Goal: Task Accomplishment & Management: Manage account settings

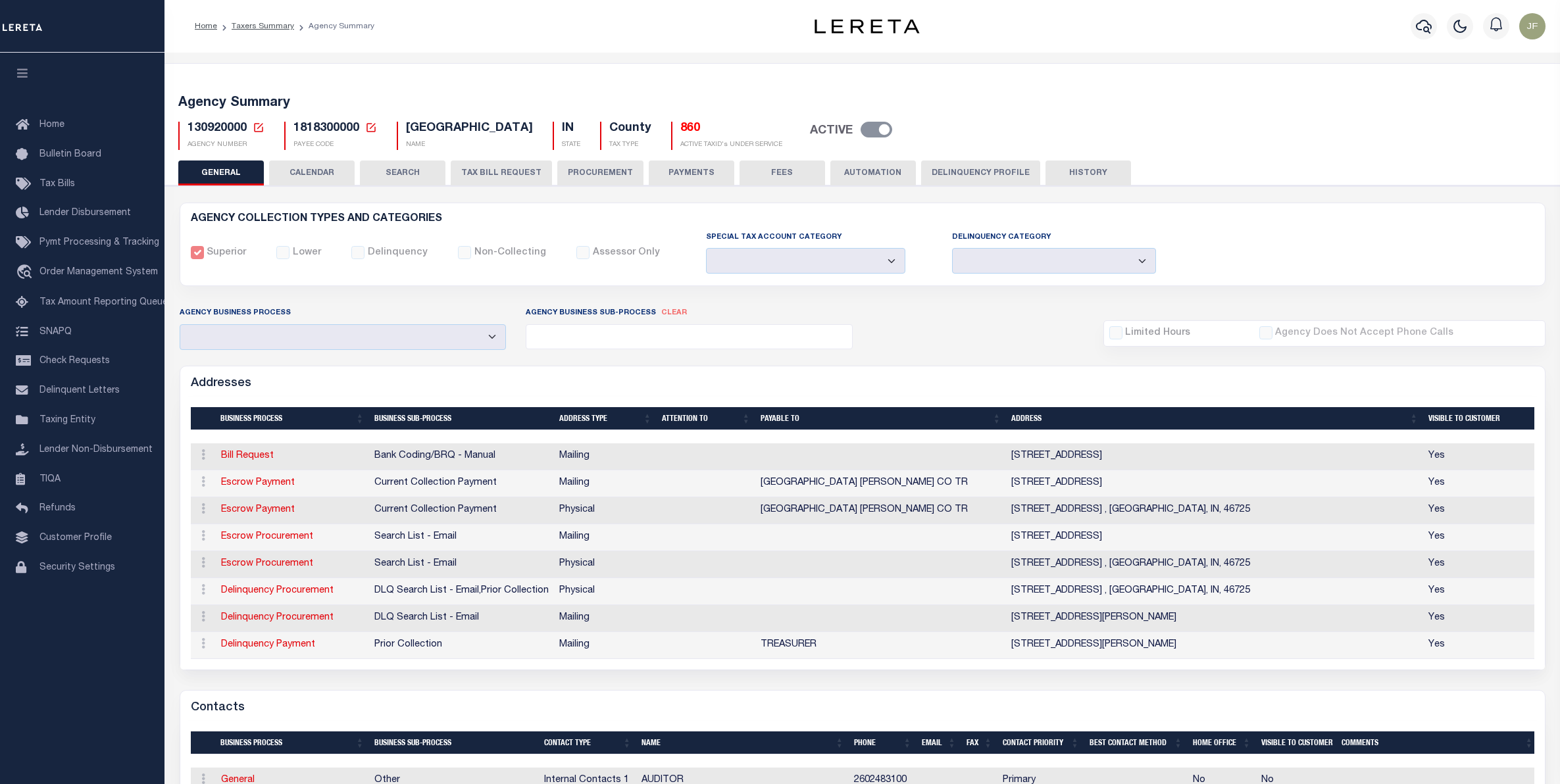
select select
click at [599, 169] on button "PROCUREMENT" at bounding box center [600, 173] width 86 height 25
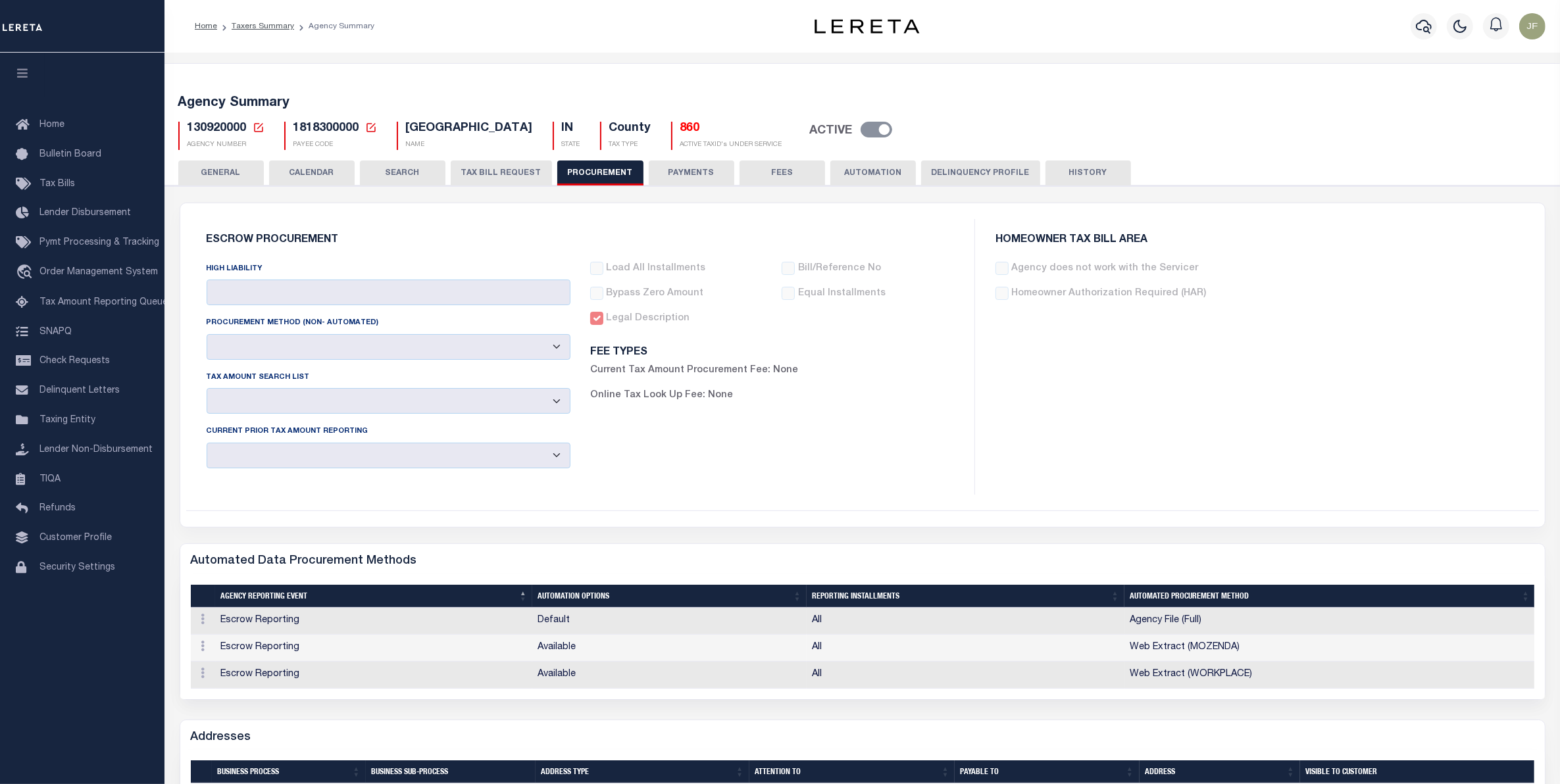
type input "$6,000"
select select "10"
select select "1"
select select "4"
checkbox input "true"
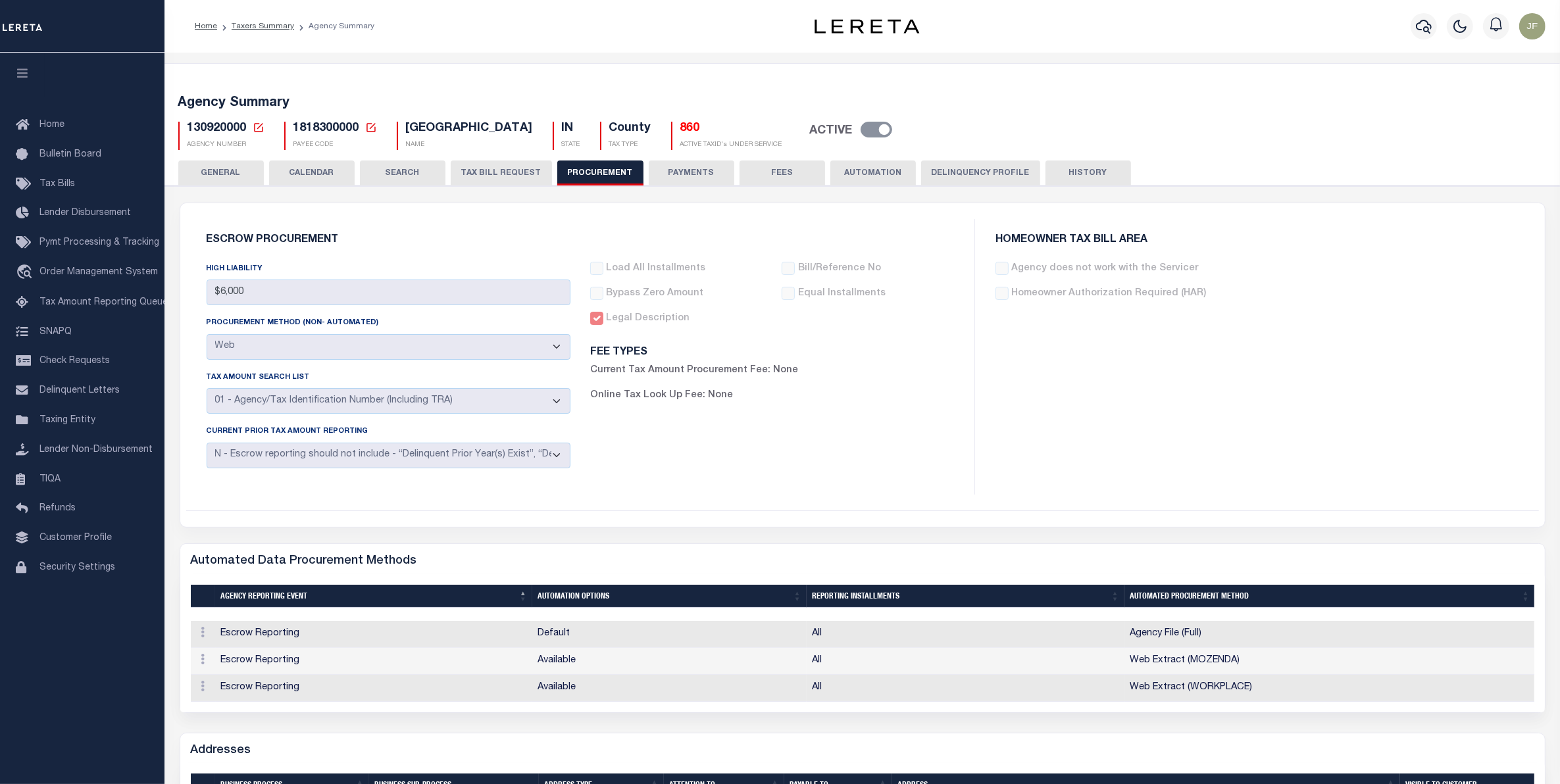
scroll to position [82, 0]
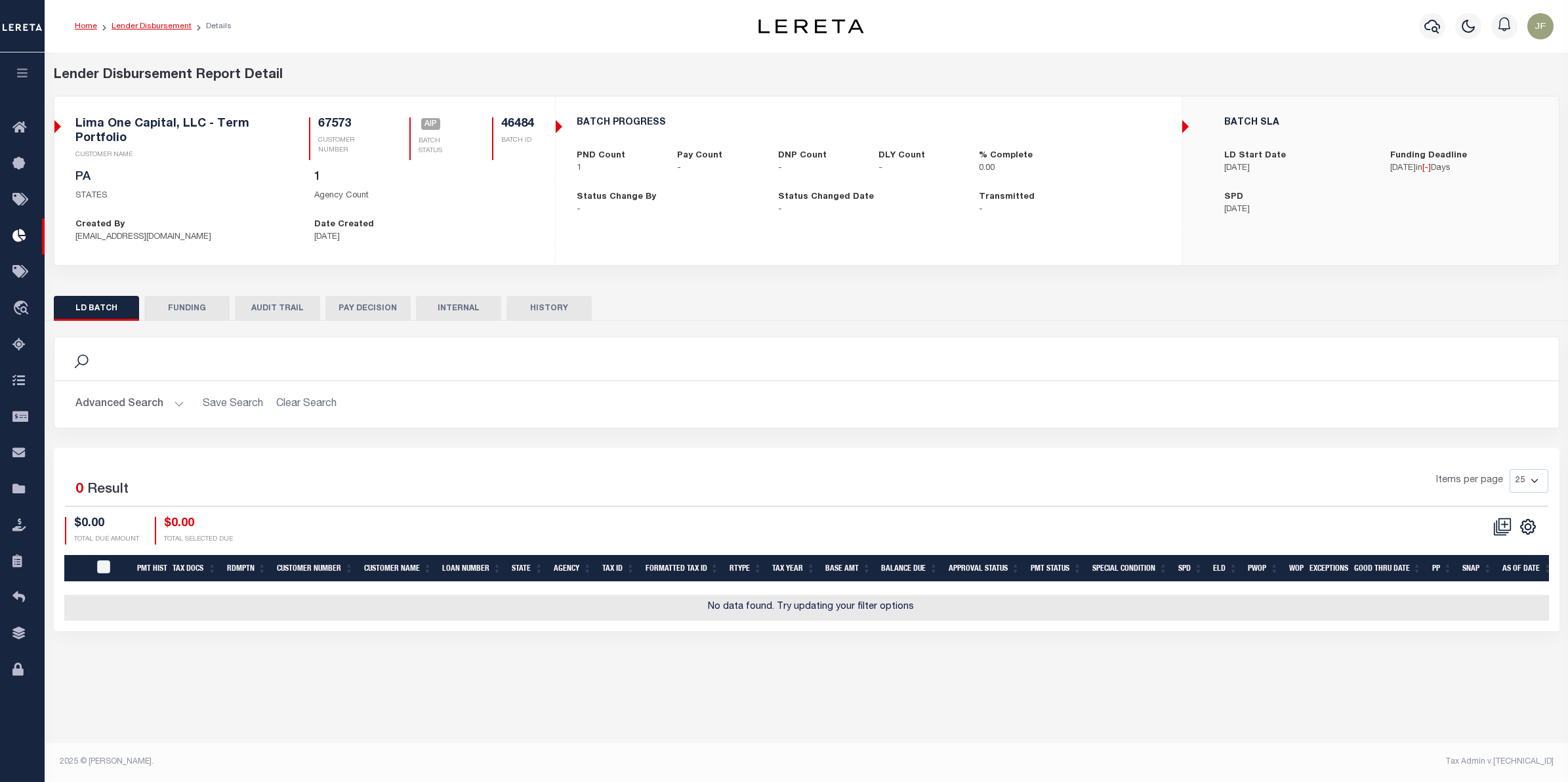
click at [142, 27] on link "Lender Disbursement" at bounding box center [152, 26] width 80 height 8
checkbox input "true"
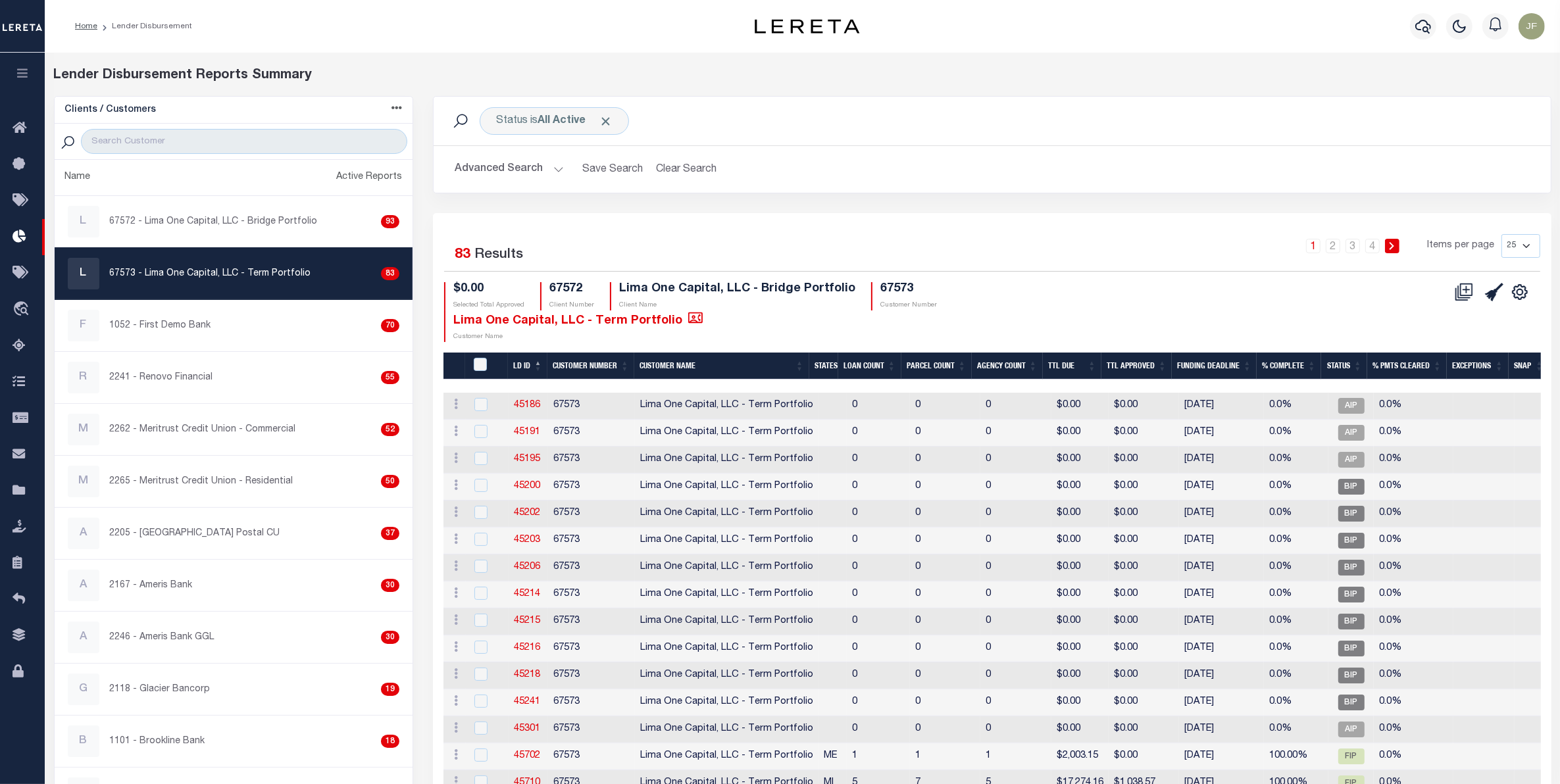
click at [231, 264] on div "L 67573 - Lima One Capital, LLC - Term Portfolio 83" at bounding box center [234, 273] width 332 height 32
click at [1459, 294] on icon at bounding box center [1465, 288] width 12 height 12
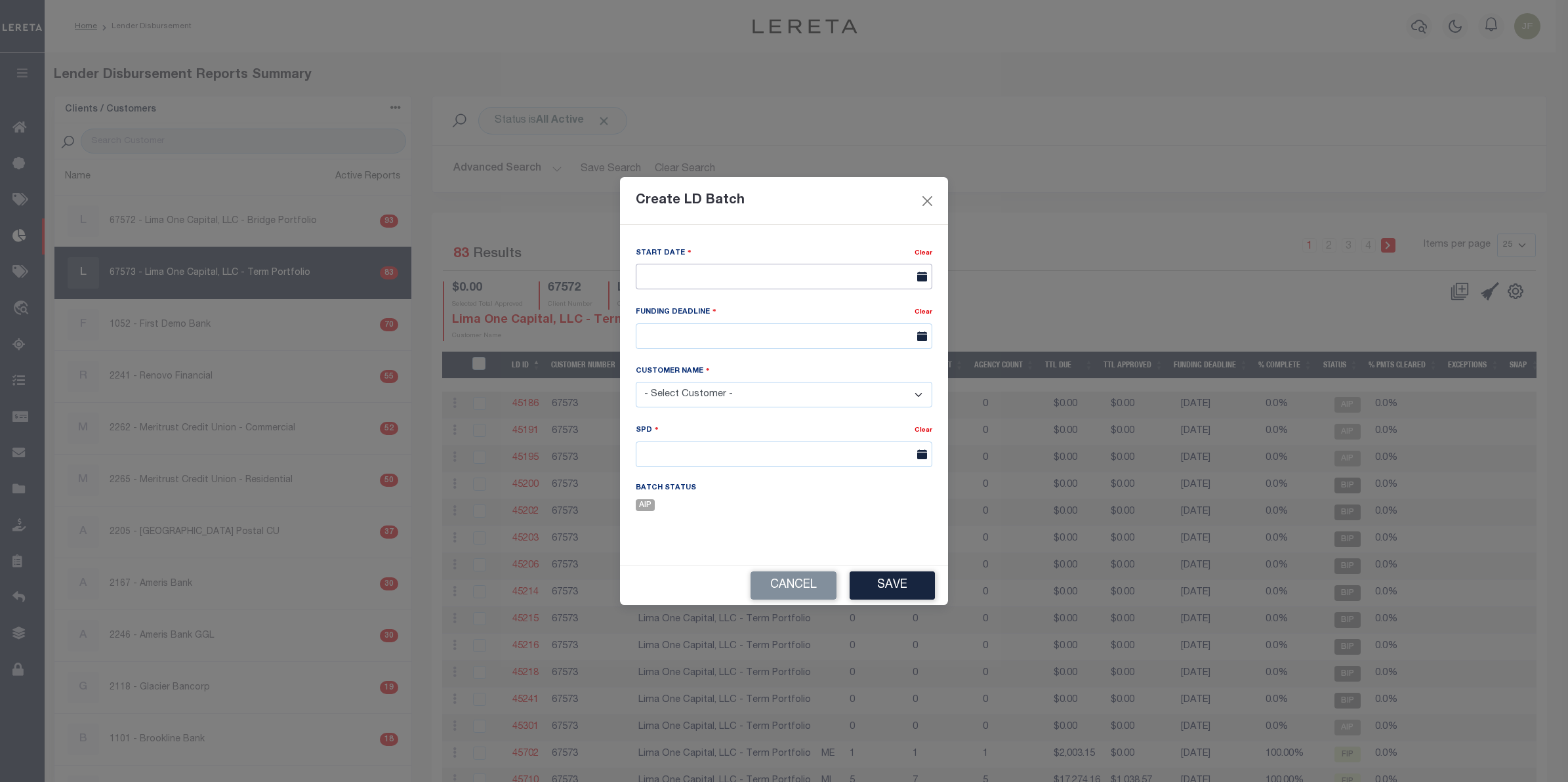
click at [759, 276] on input "text" at bounding box center [784, 276] width 296 height 26
click at [678, 376] on span "6" at bounding box center [678, 374] width 26 height 26
type input "10/06/2025"
click at [734, 327] on input "text" at bounding box center [784, 336] width 296 height 26
drag, startPoint x: 677, startPoint y: 461, endPoint x: 729, endPoint y: 461, distance: 52.0
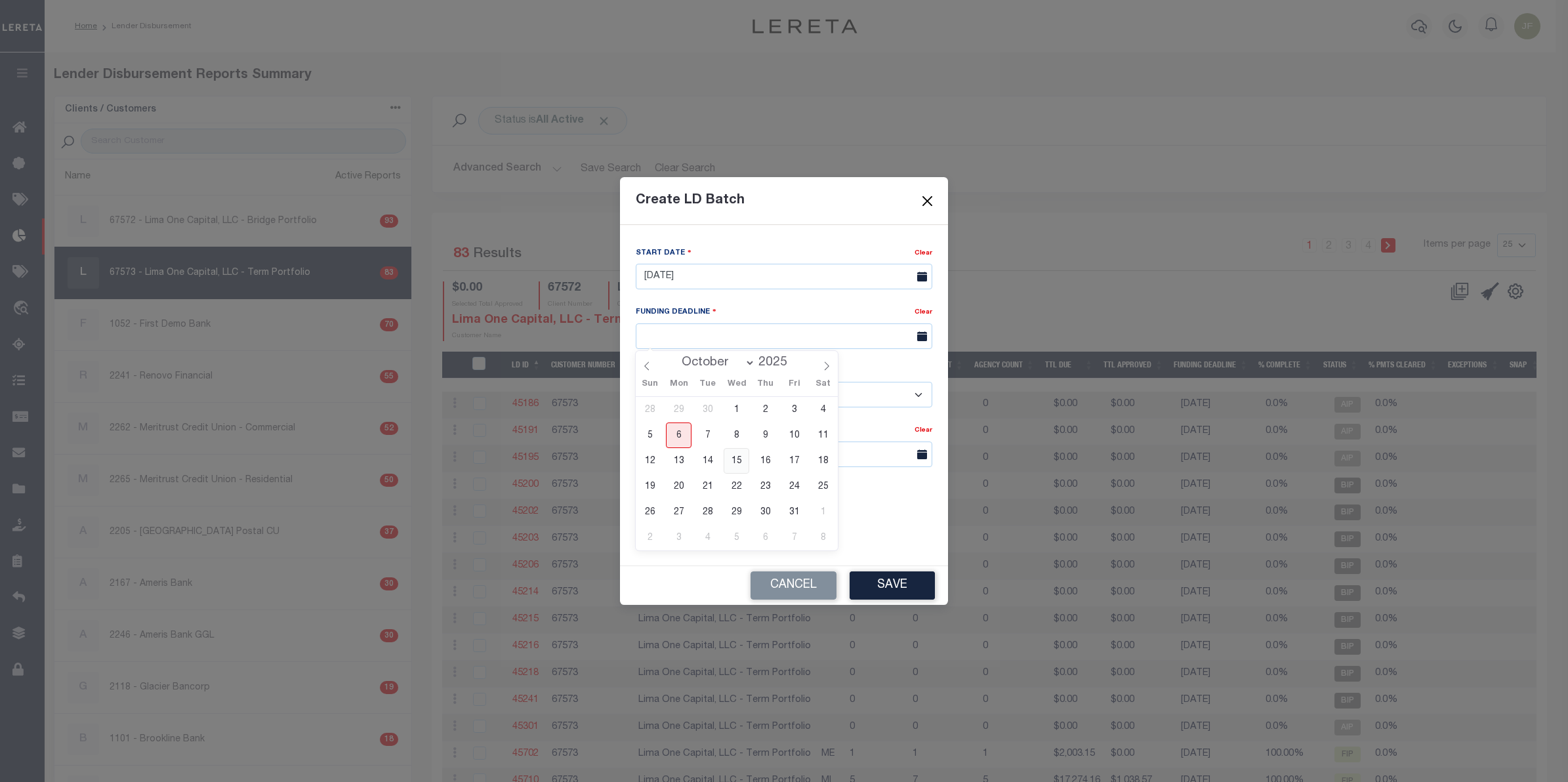
click at [729, 461] on div "28 29 30 1 2 3 4 5 6 7 8 9 10 11 12 13 14 15 16 17 18 19 20 21 22 23 24 25 26 2…" at bounding box center [736, 473] width 202 height 154
click at [731, 461] on span "15" at bounding box center [736, 461] width 26 height 26
type input "10/15/25"
click at [724, 395] on select "- Select Customer - Accumatch - Refunds All In Credit Union Amarillo National B…" at bounding box center [784, 394] width 296 height 26
select select "2283"
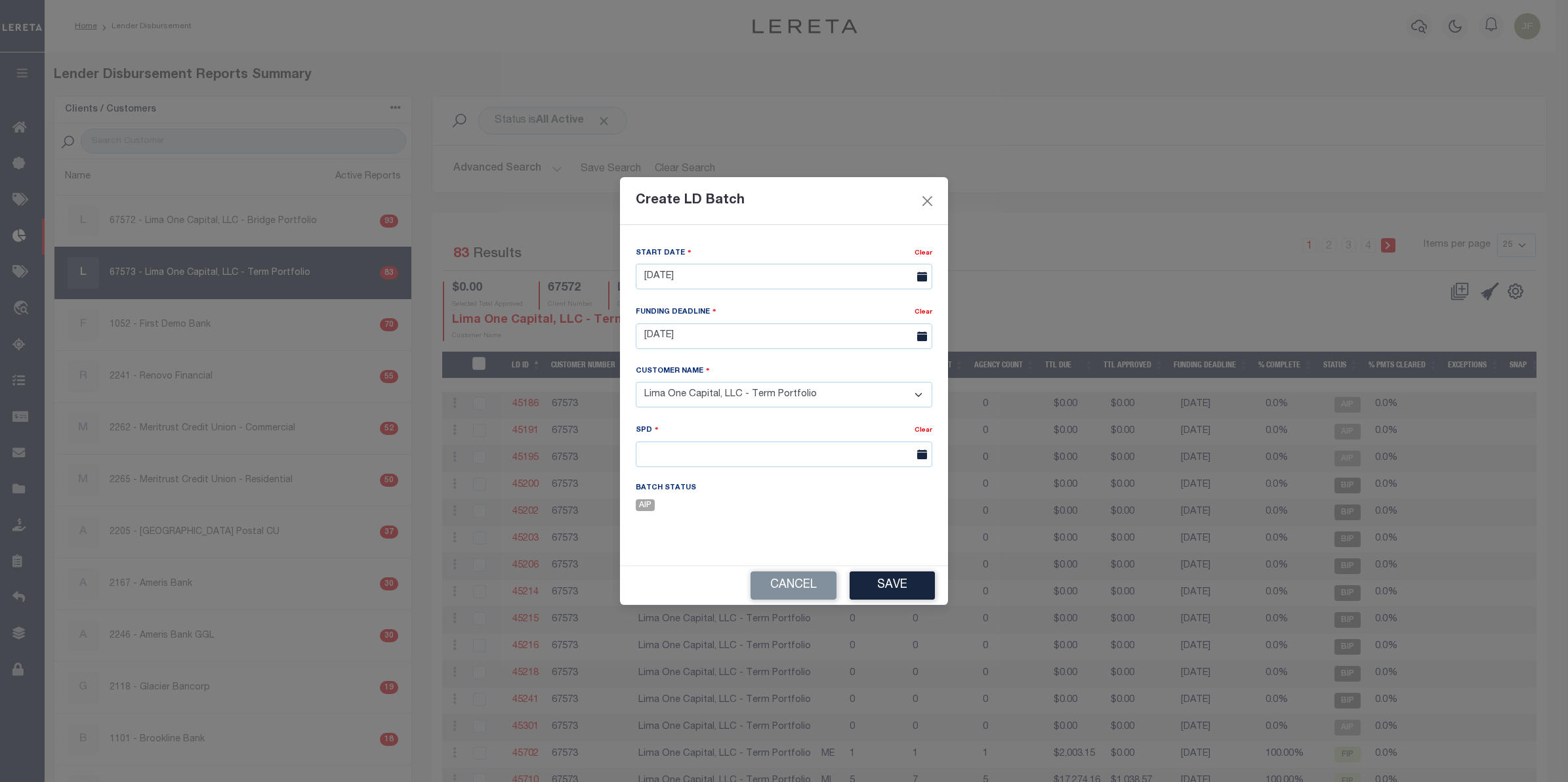
click at [636, 382] on select "- Select Customer - Accumatch - Refunds All In Credit Union Amarillo National B…" at bounding box center [784, 394] width 296 height 26
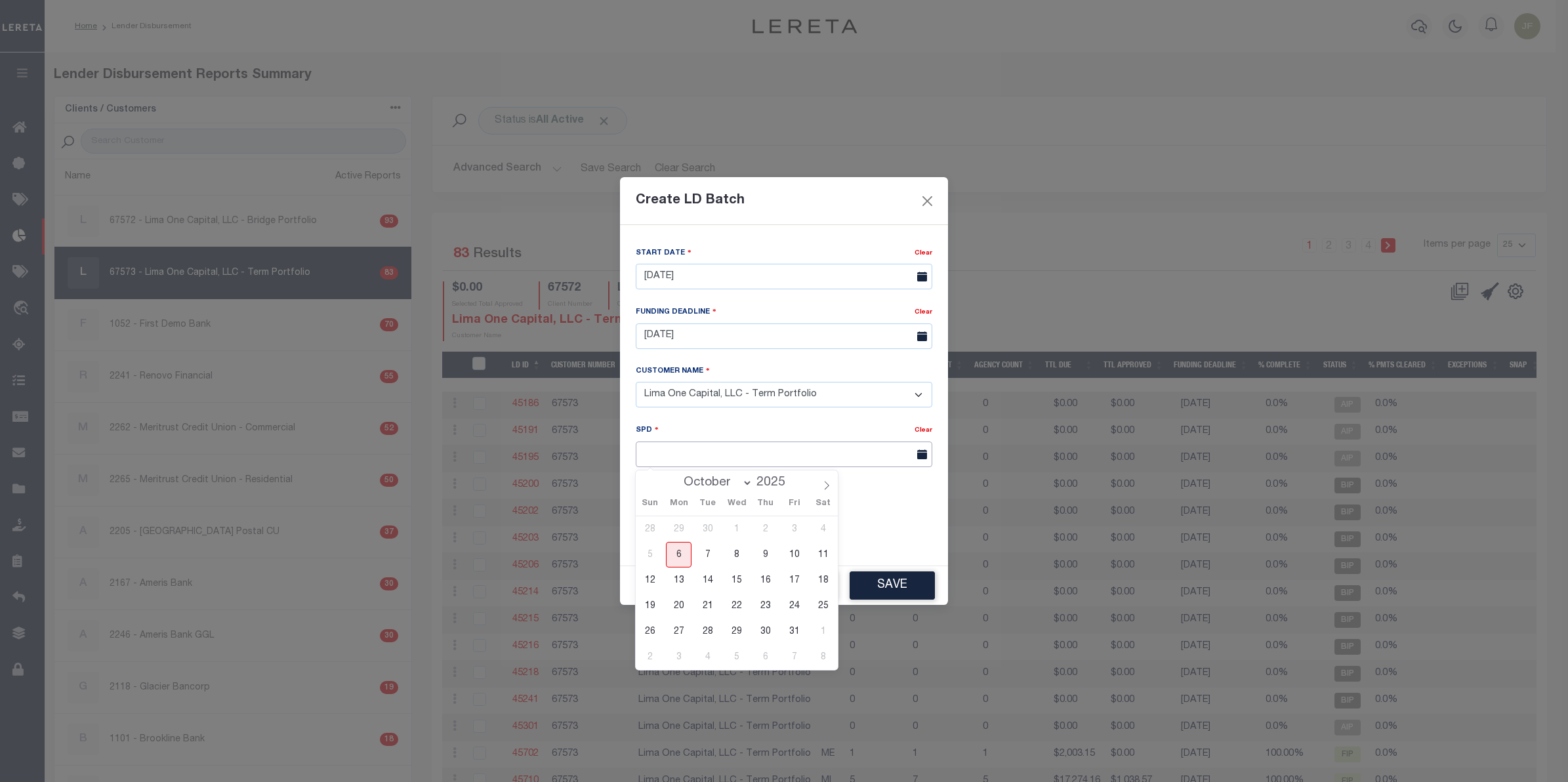
click at [716, 454] on input "text" at bounding box center [784, 454] width 296 height 26
click at [795, 581] on span "17" at bounding box center [794, 579] width 26 height 26
type input "10/17/2025"
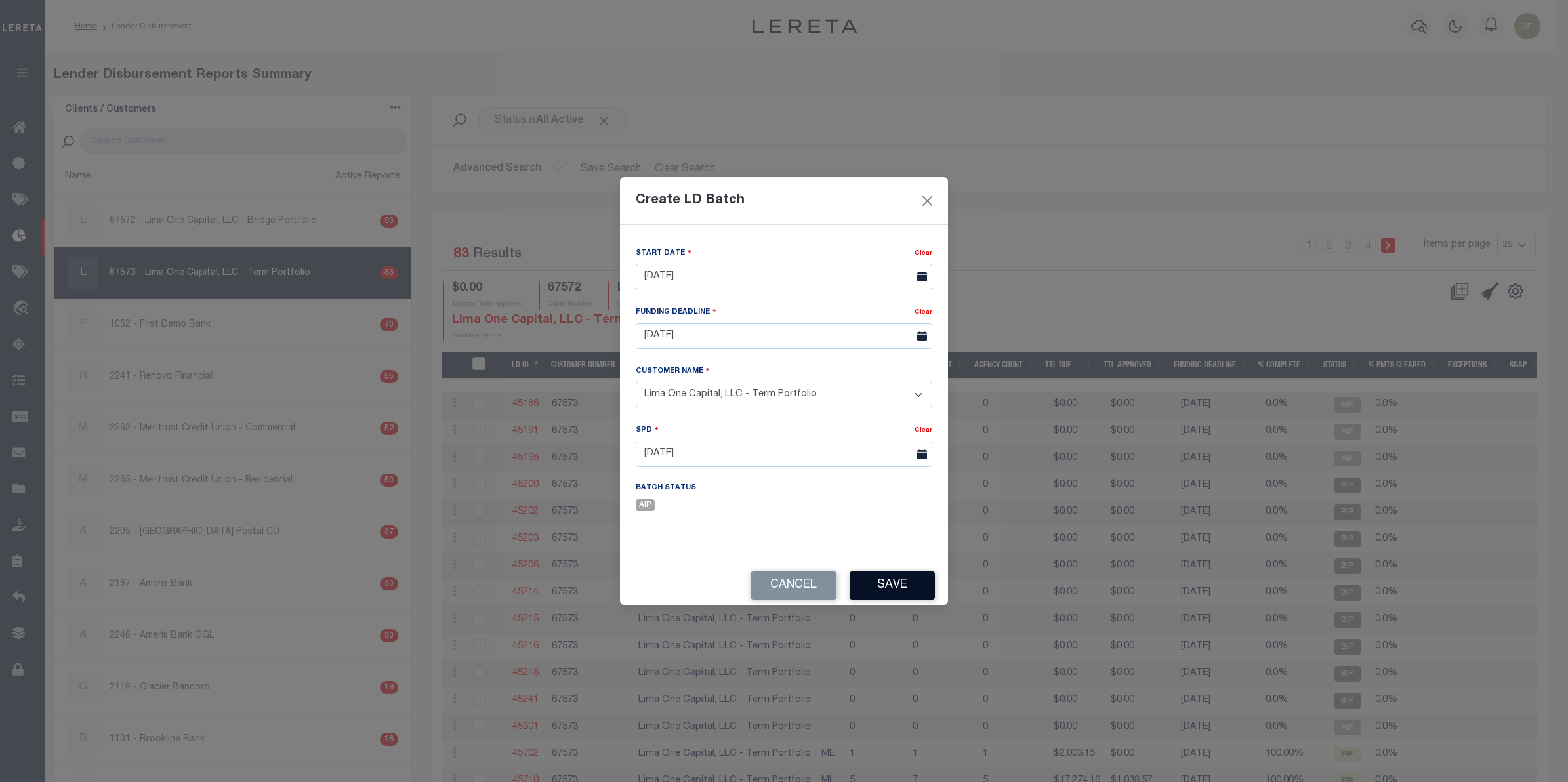
click at [897, 594] on button "Save" at bounding box center [891, 585] width 85 height 28
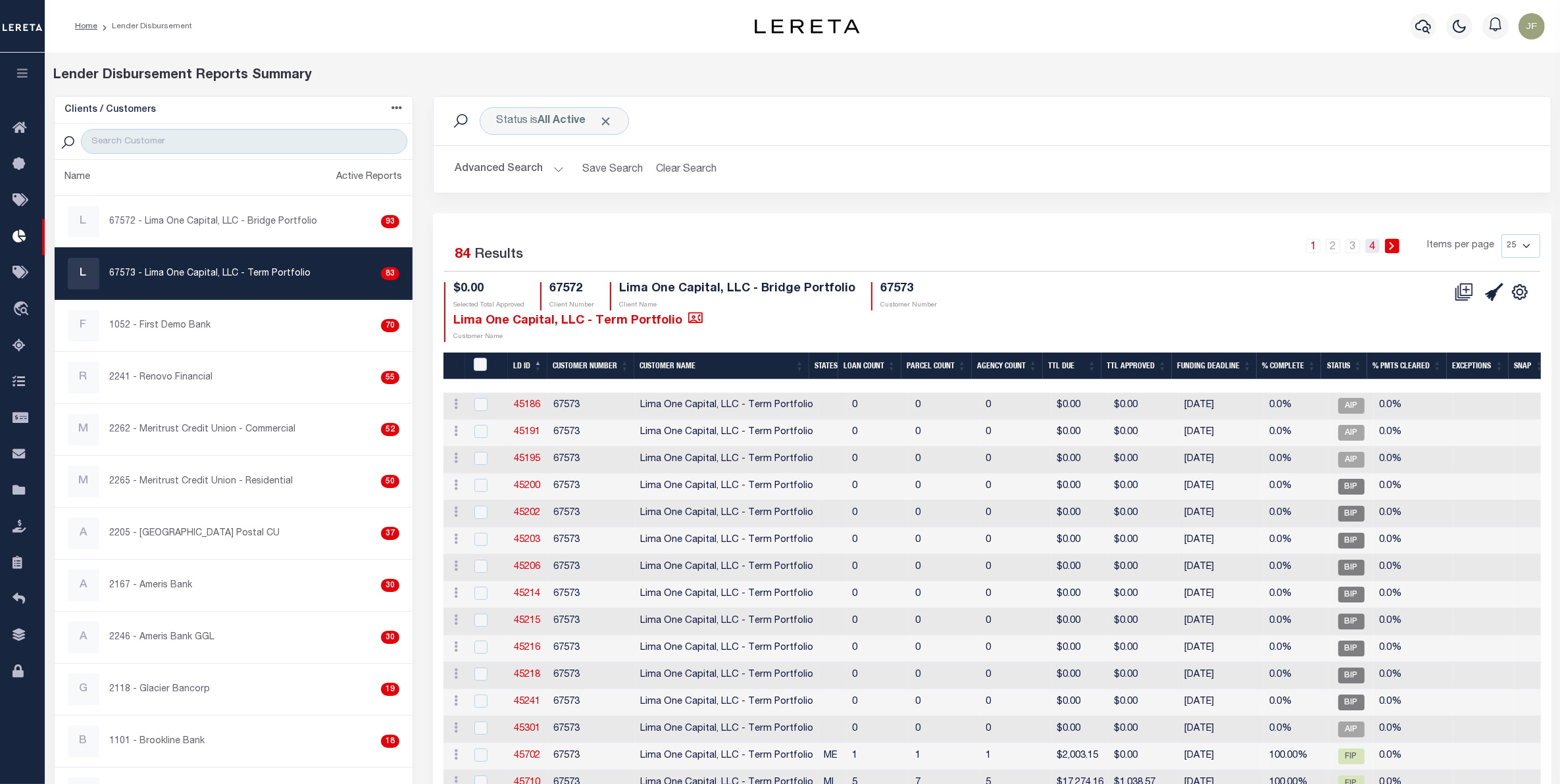
click at [1368, 244] on link "4" at bounding box center [1372, 245] width 14 height 14
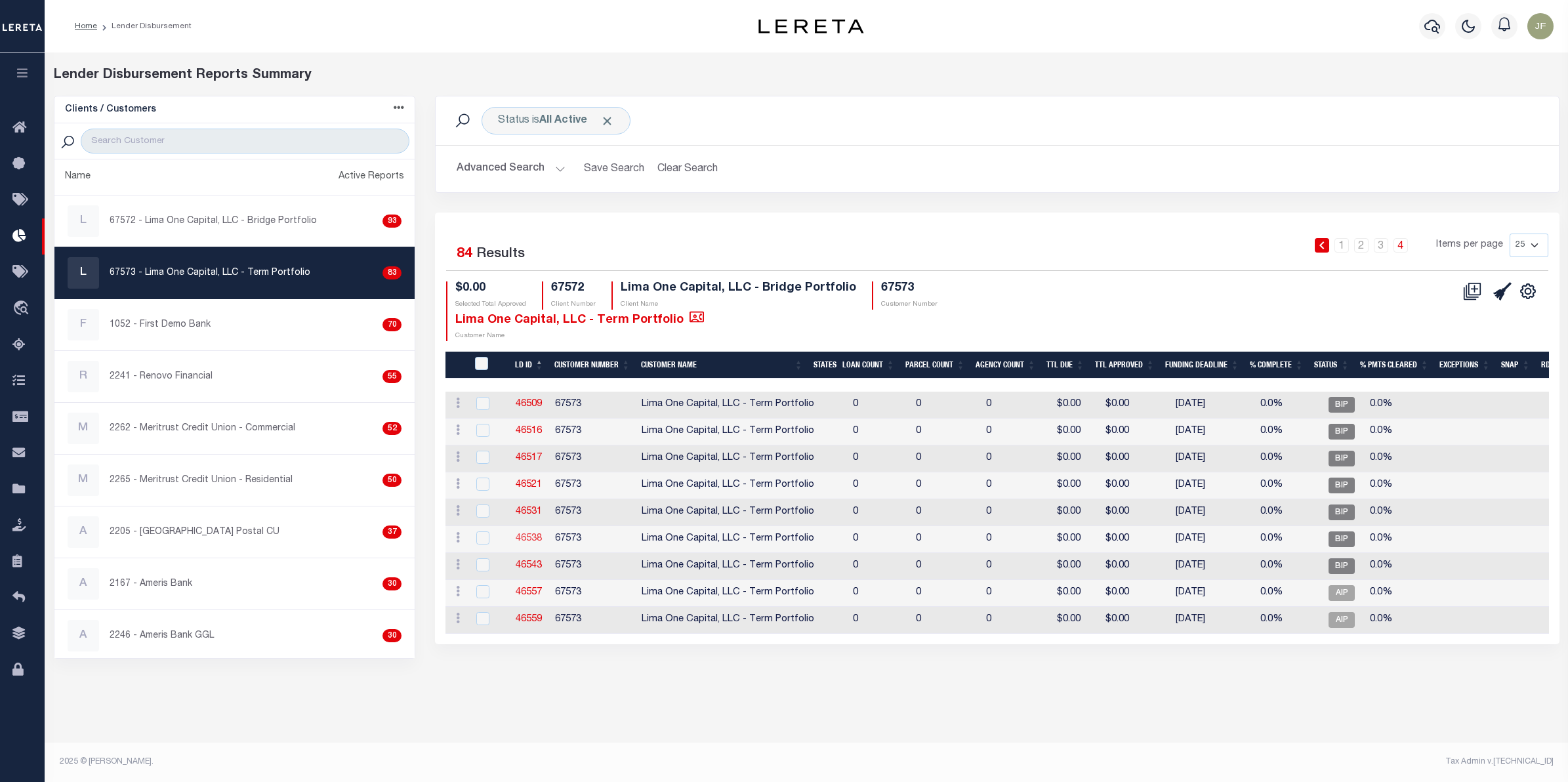
click at [532, 535] on link "46538" at bounding box center [528, 538] width 26 height 10
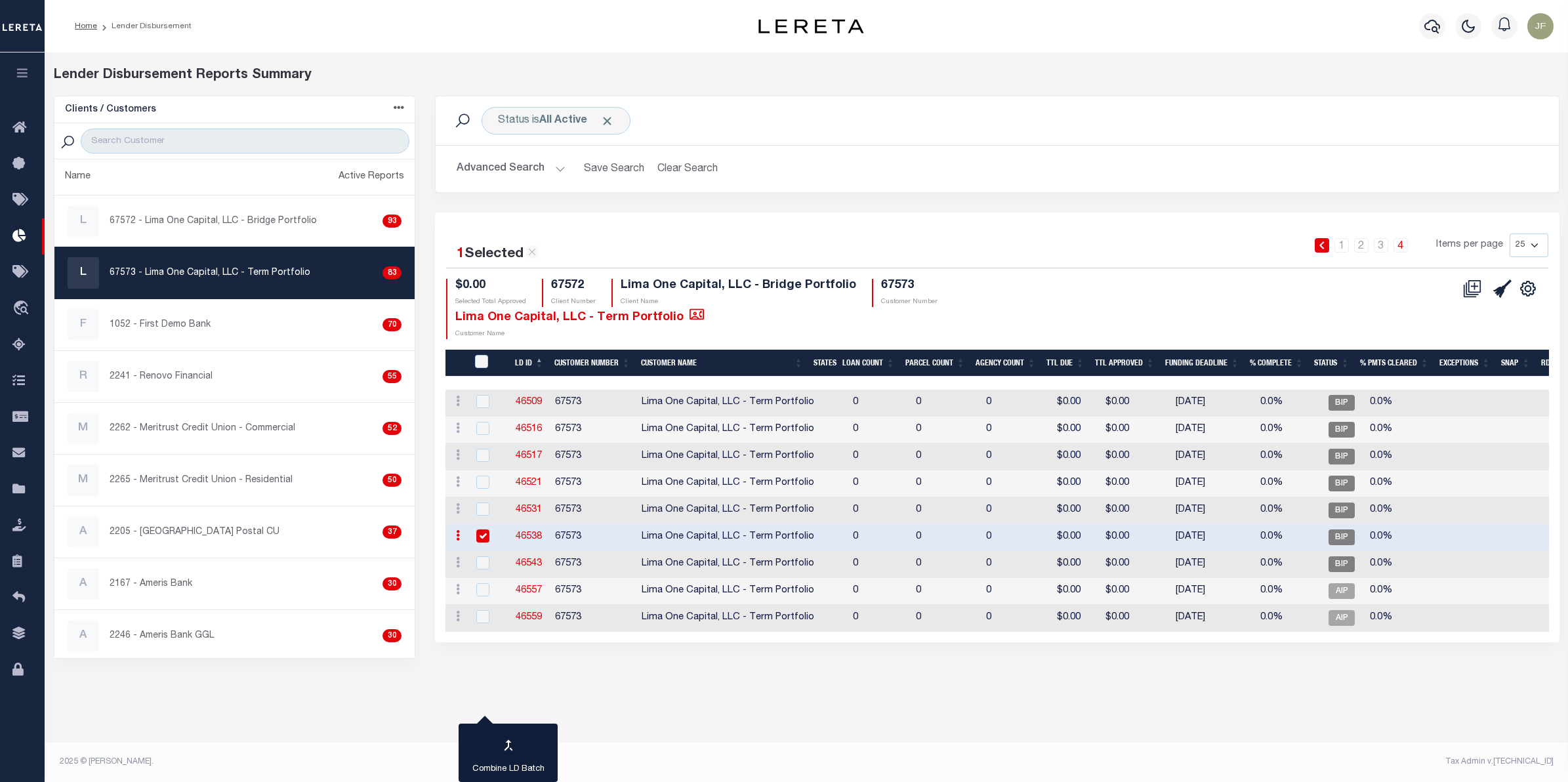
checkbox input "false"
checkbox input "true"
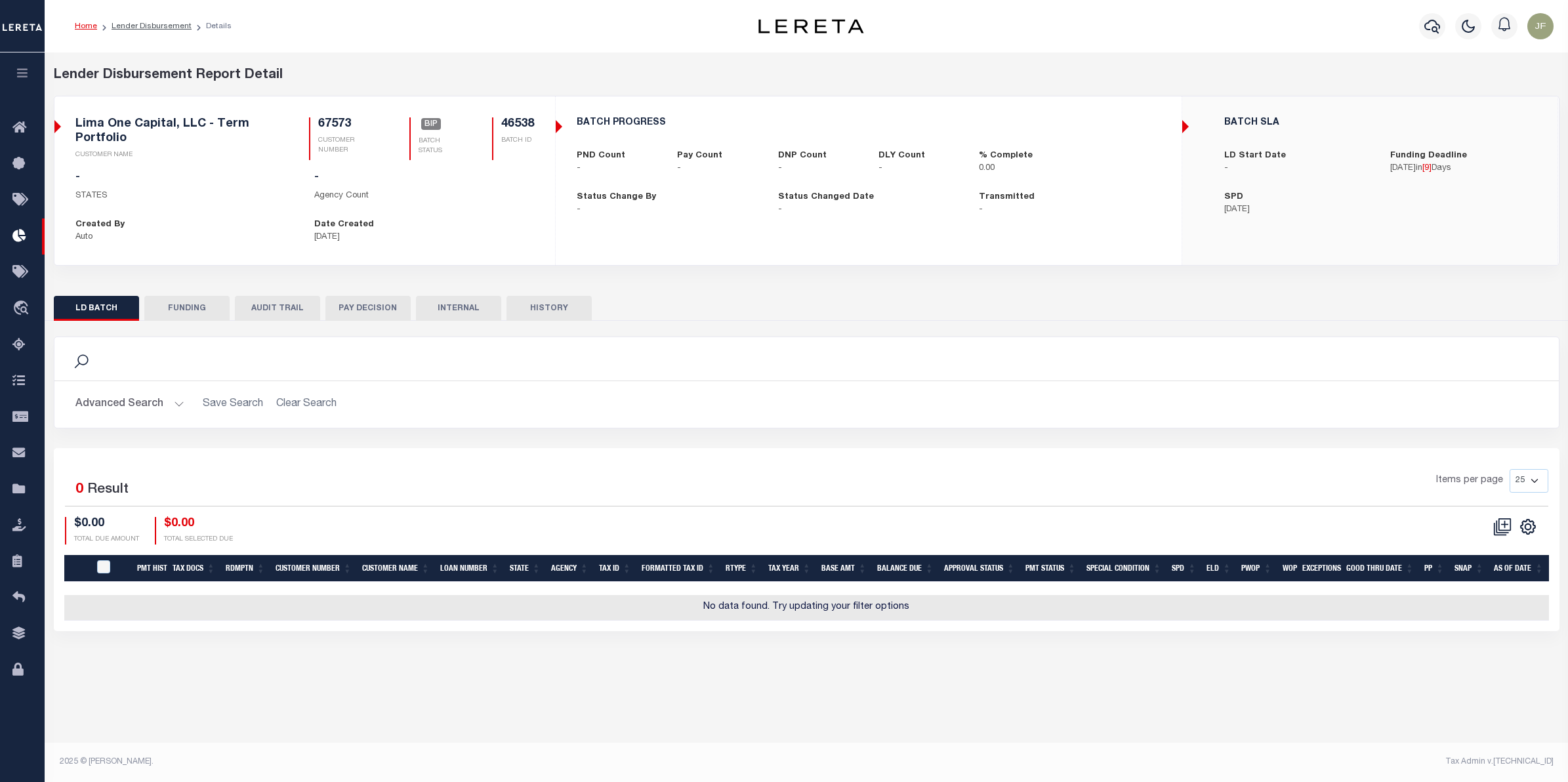
click at [534, 300] on button "HISTORY" at bounding box center [549, 308] width 85 height 25
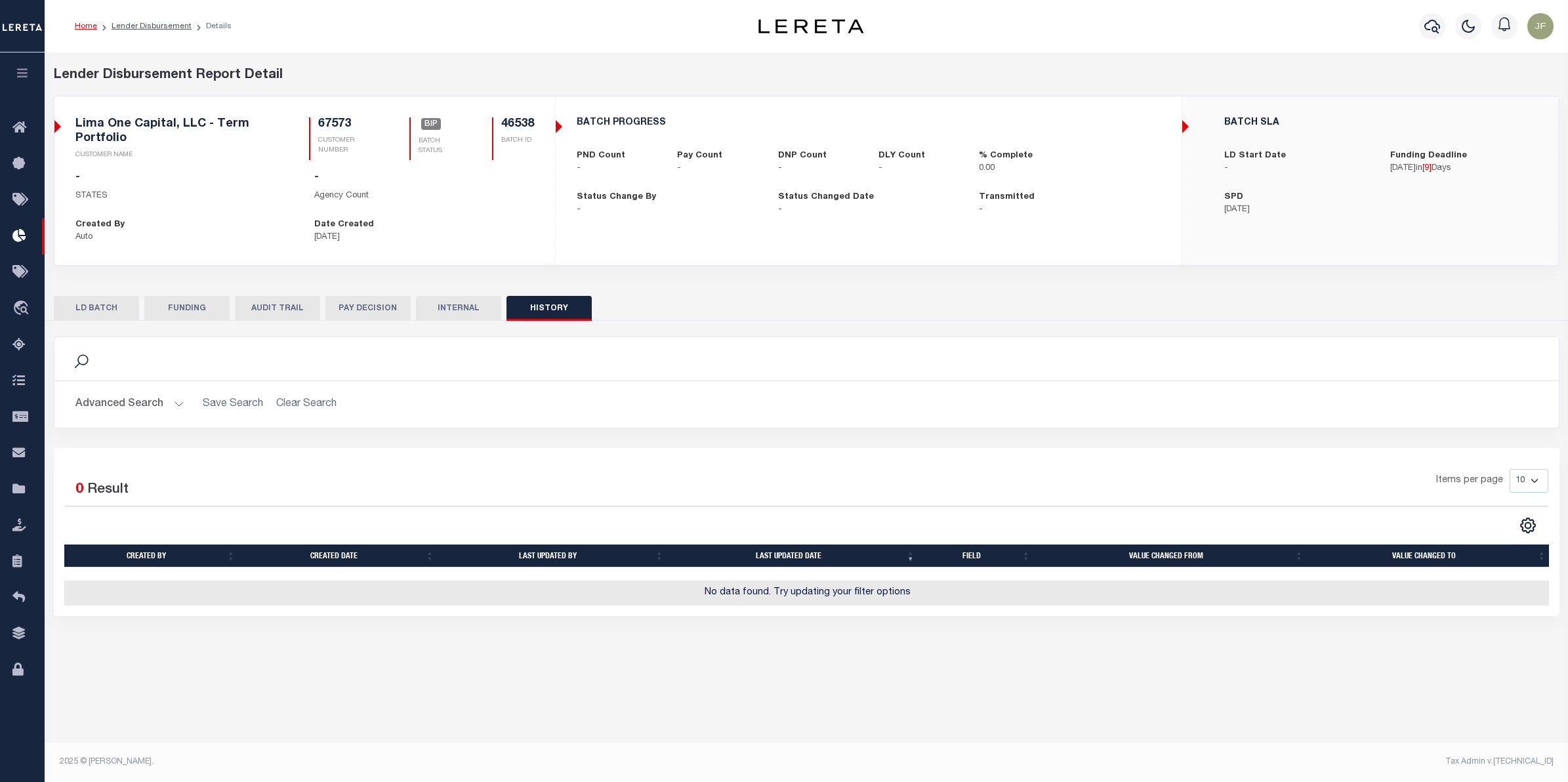
click at [262, 308] on button "AUDIT TRAIL" at bounding box center [277, 308] width 85 height 25
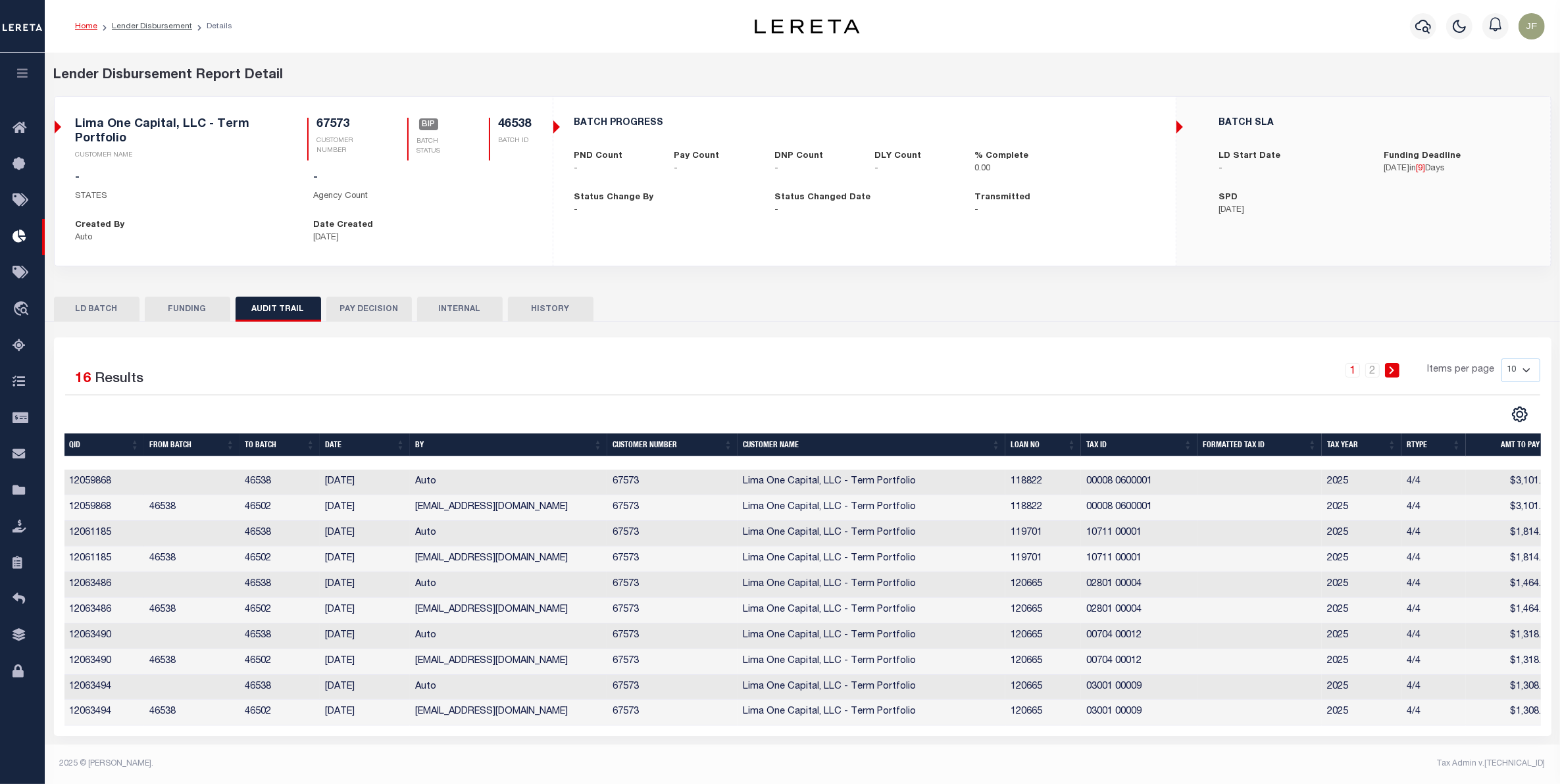
click at [108, 311] on button "LD BATCH" at bounding box center [96, 309] width 85 height 25
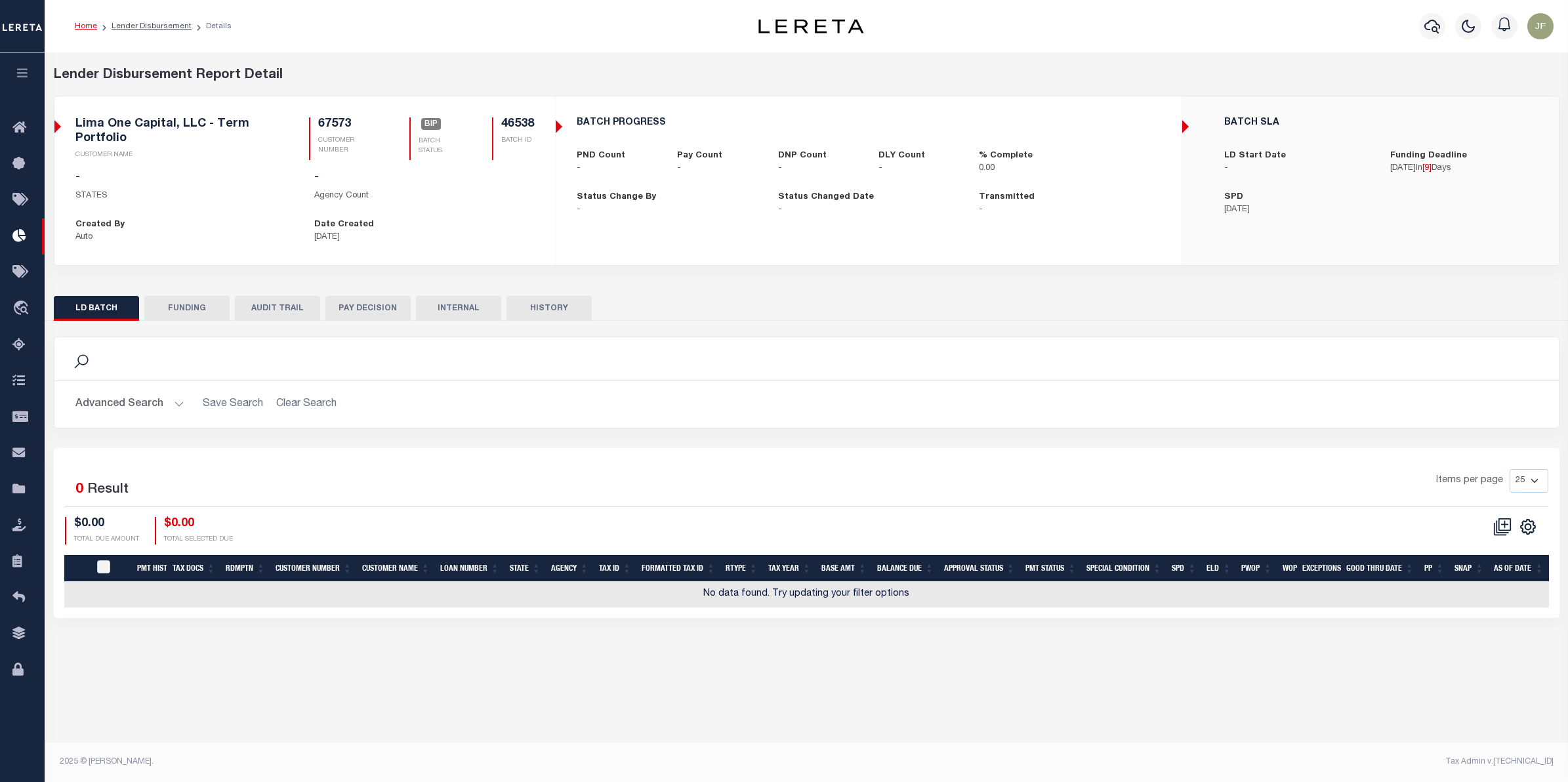
click at [364, 307] on button "PAY DECISION" at bounding box center [367, 308] width 85 height 25
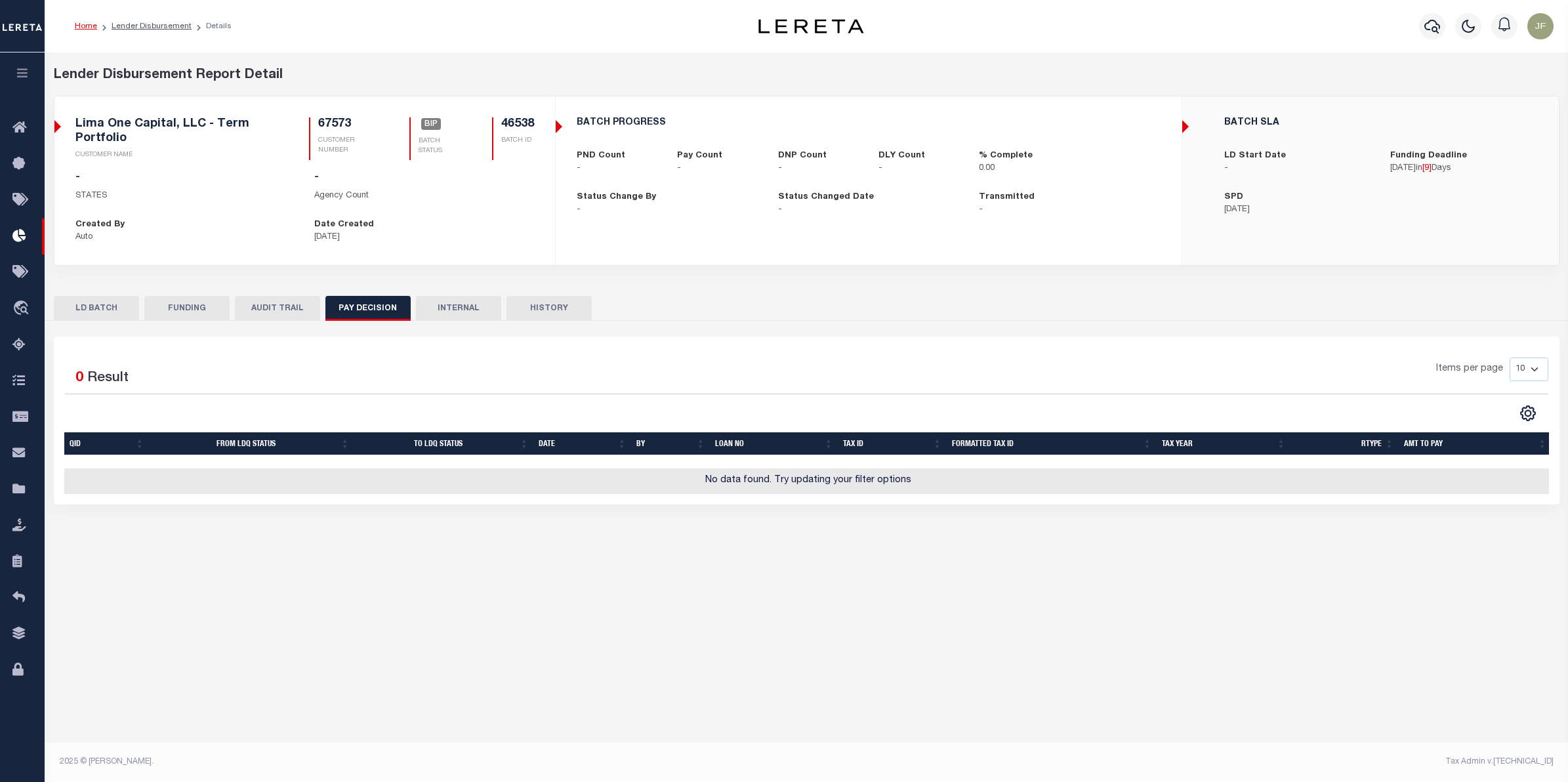
click at [251, 303] on button "AUDIT TRAIL" at bounding box center [277, 308] width 85 height 25
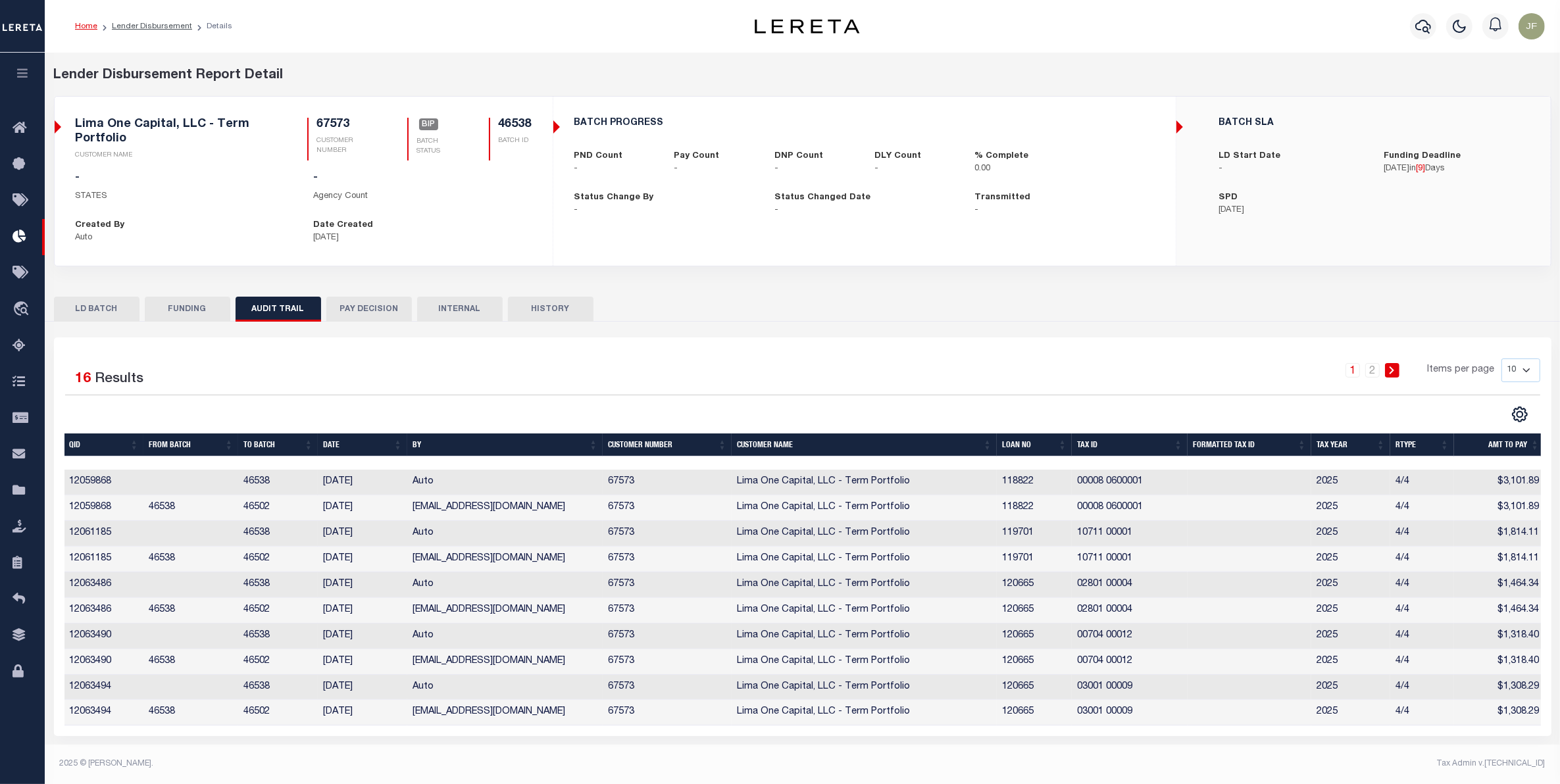
click at [175, 307] on button "FUNDING" at bounding box center [187, 309] width 85 height 25
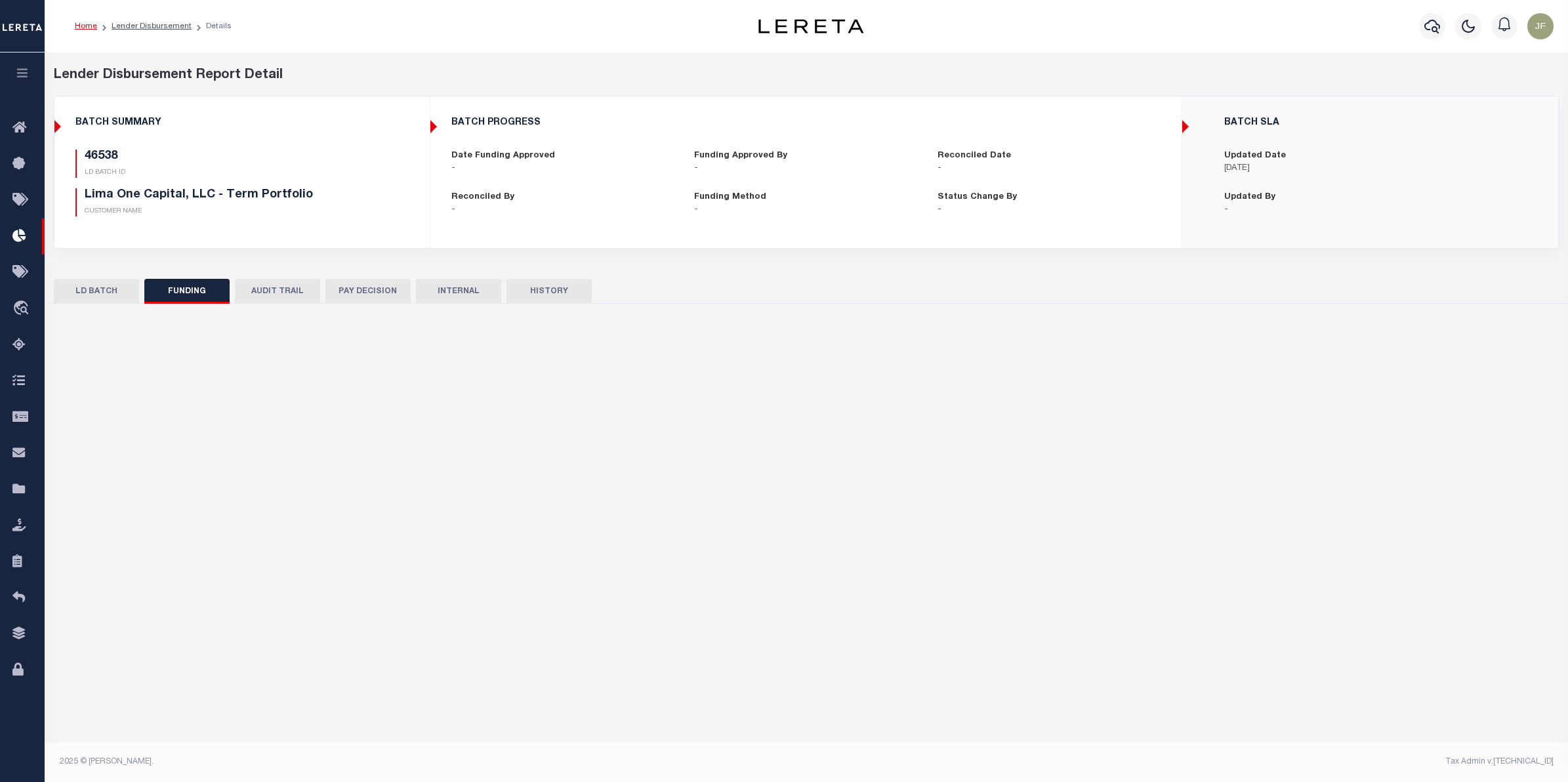
type input "$0"
type input "10/16/2025"
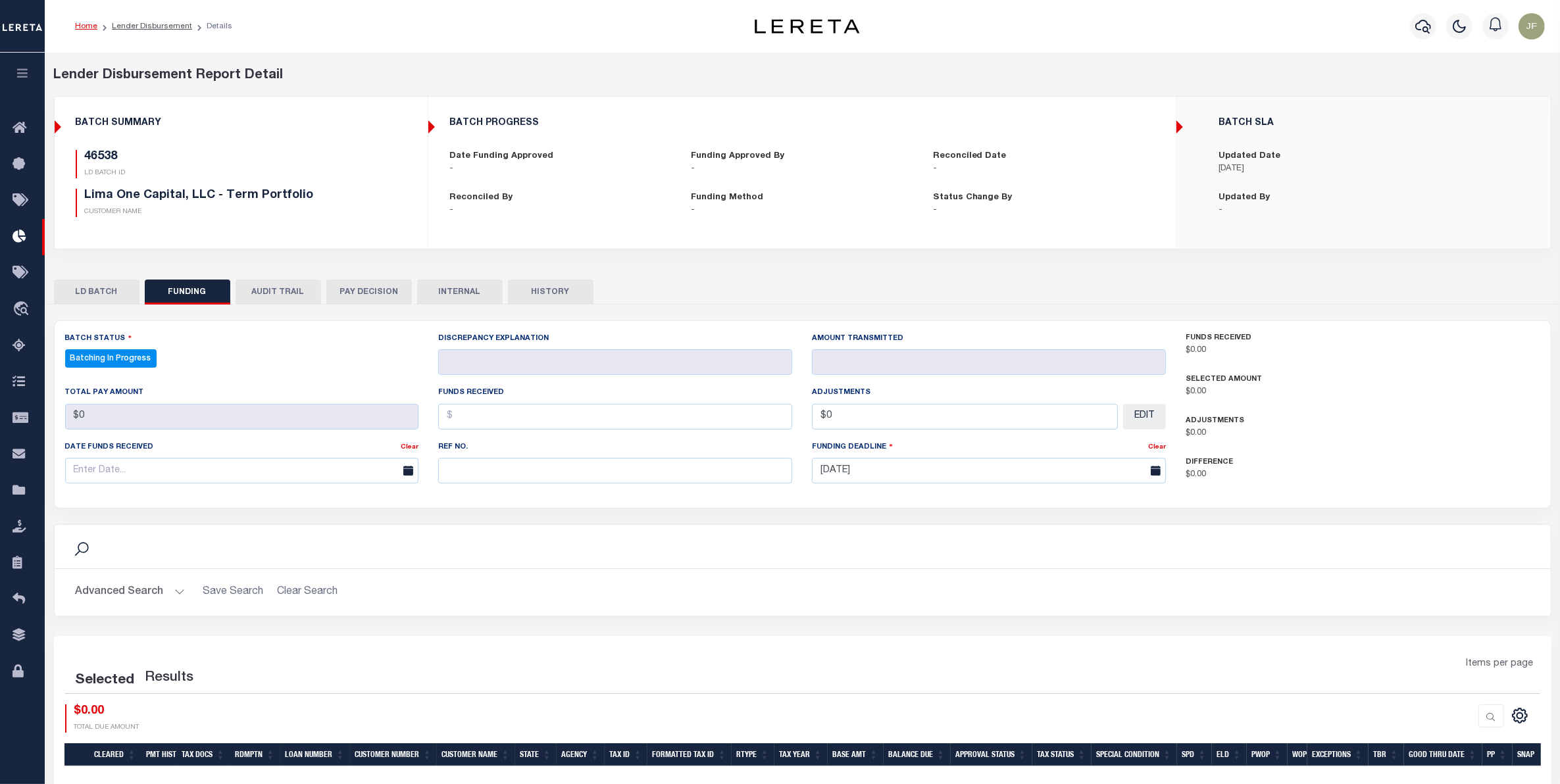
select select "100"
click at [115, 296] on button "LD BATCH" at bounding box center [96, 292] width 85 height 25
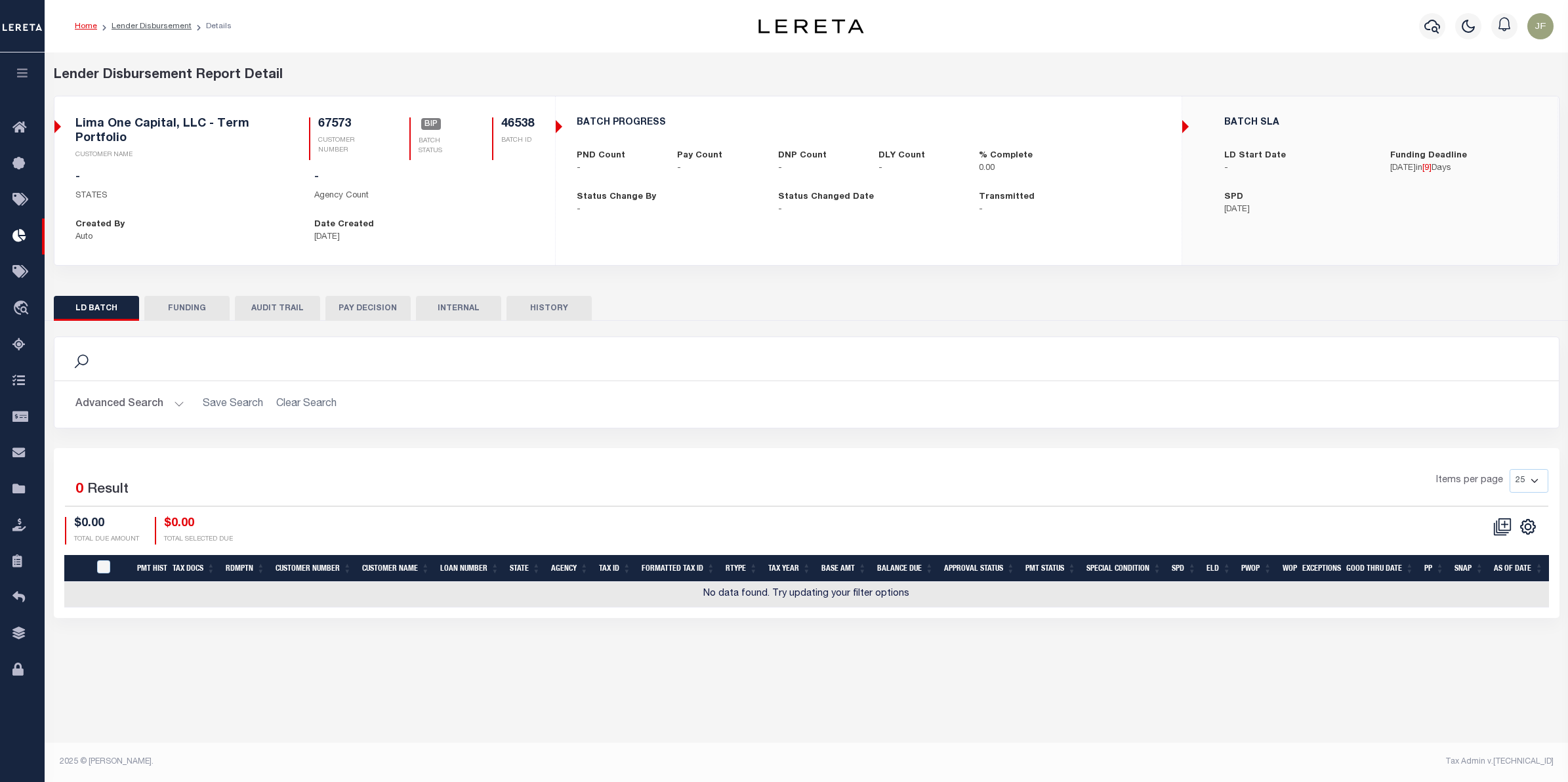
click at [142, 20] on li "Lender Disbursement" at bounding box center [144, 26] width 95 height 11
click at [143, 26] on link "Lender Disbursement" at bounding box center [152, 26] width 80 height 8
checkbox input "true"
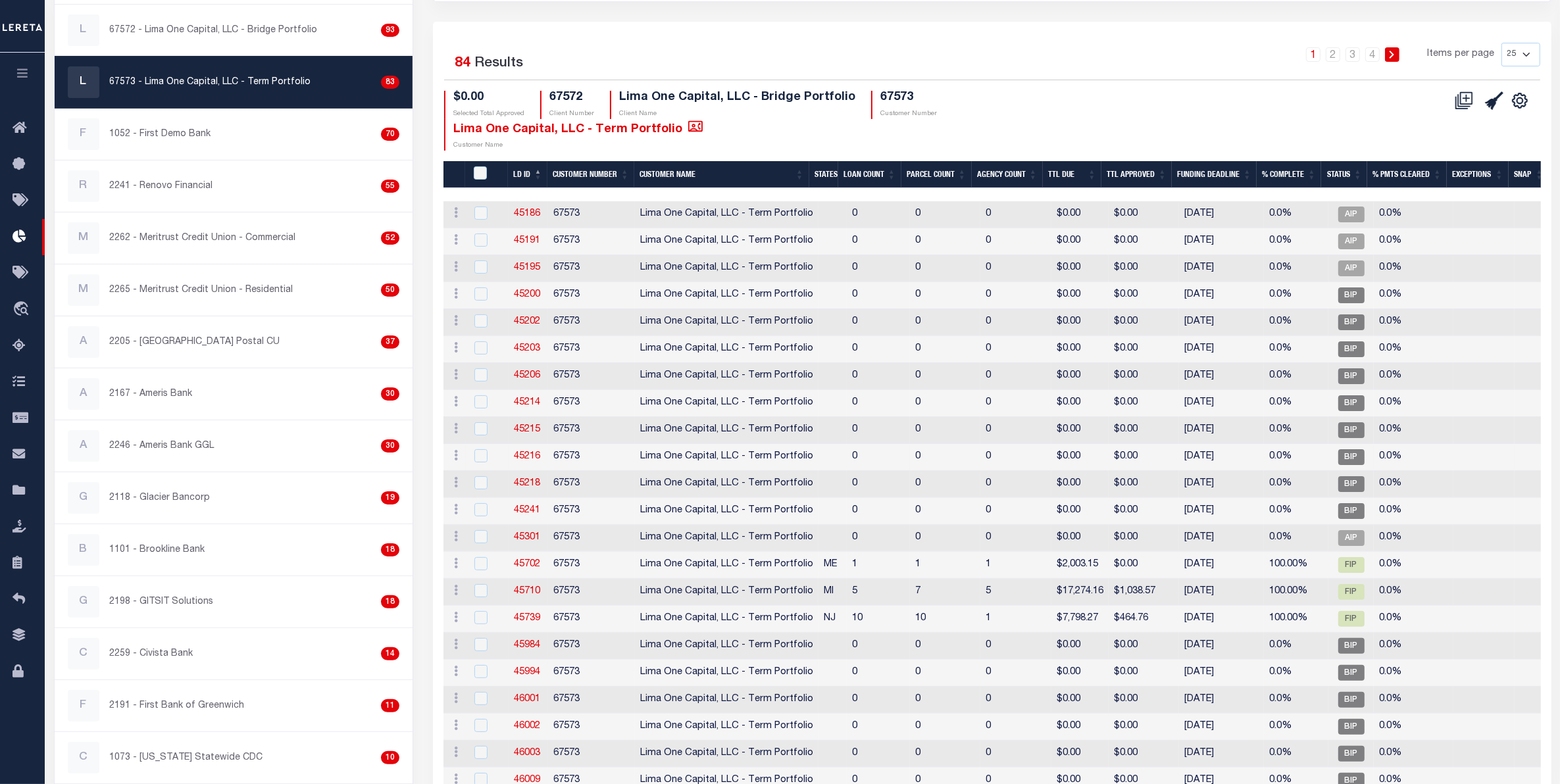
scroll to position [165, 0]
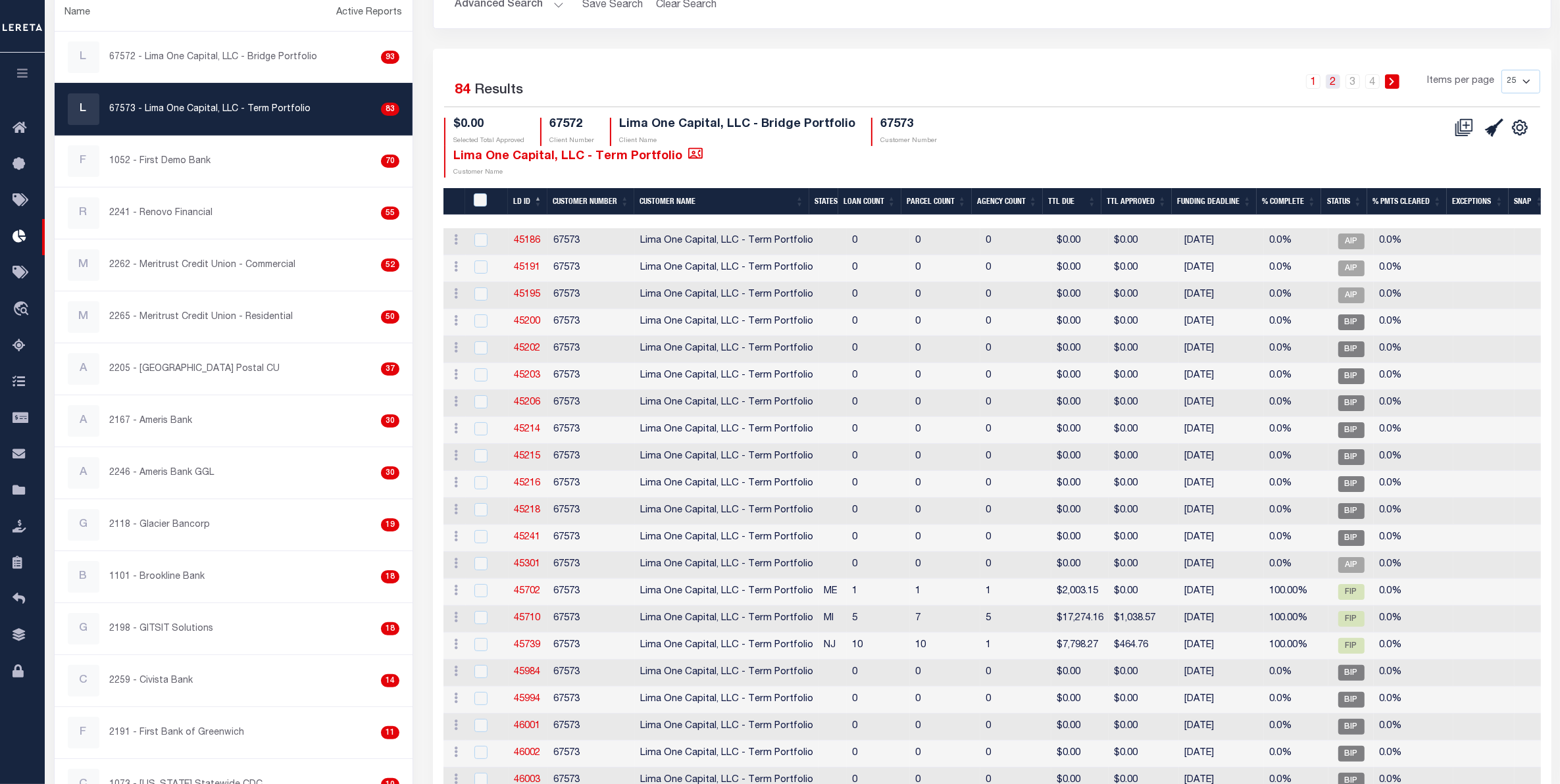
click at [1329, 83] on link "2" at bounding box center [1332, 81] width 14 height 14
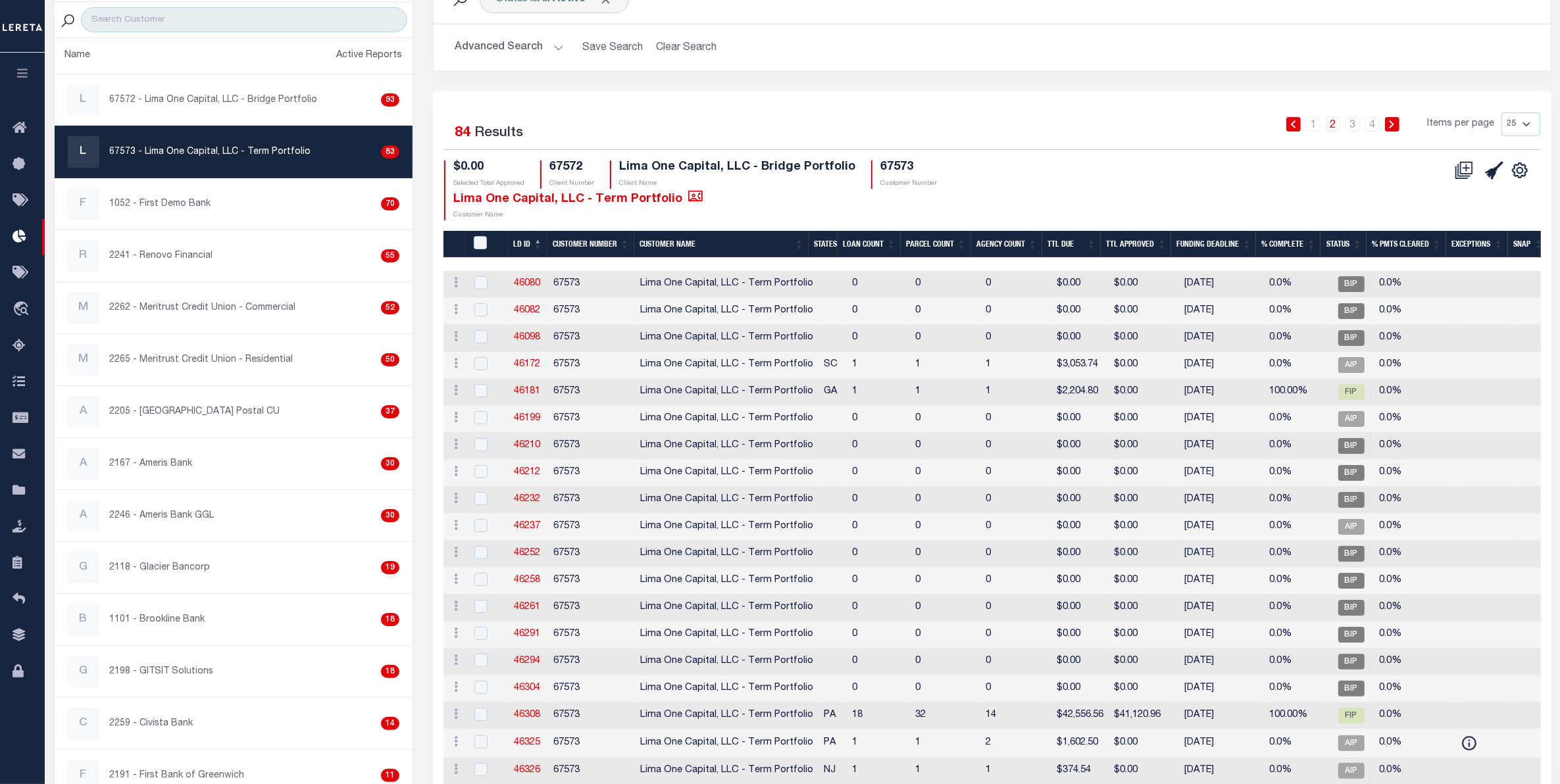
scroll to position [82, 0]
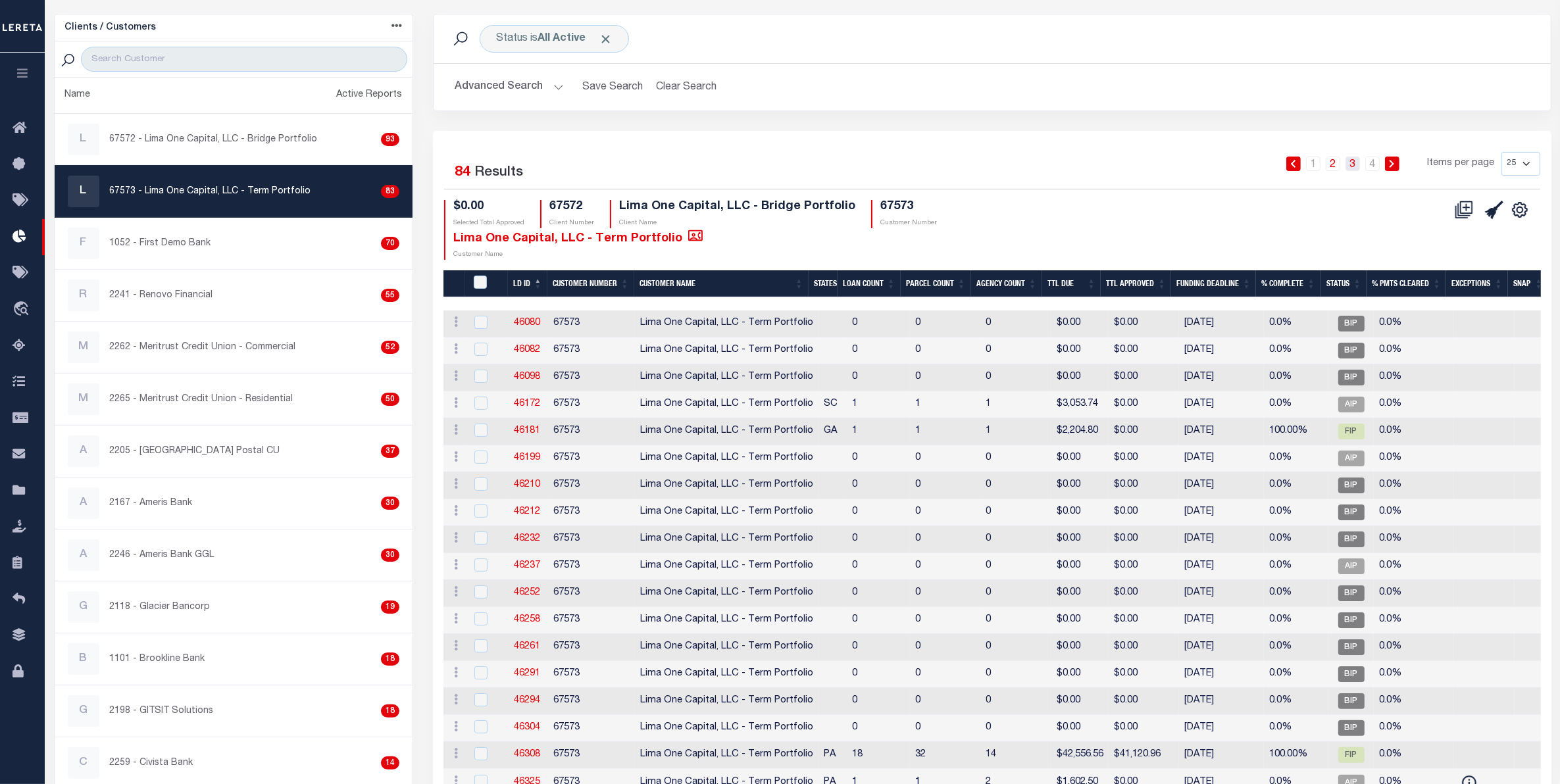
click at [1348, 169] on link "3" at bounding box center [1352, 163] width 14 height 14
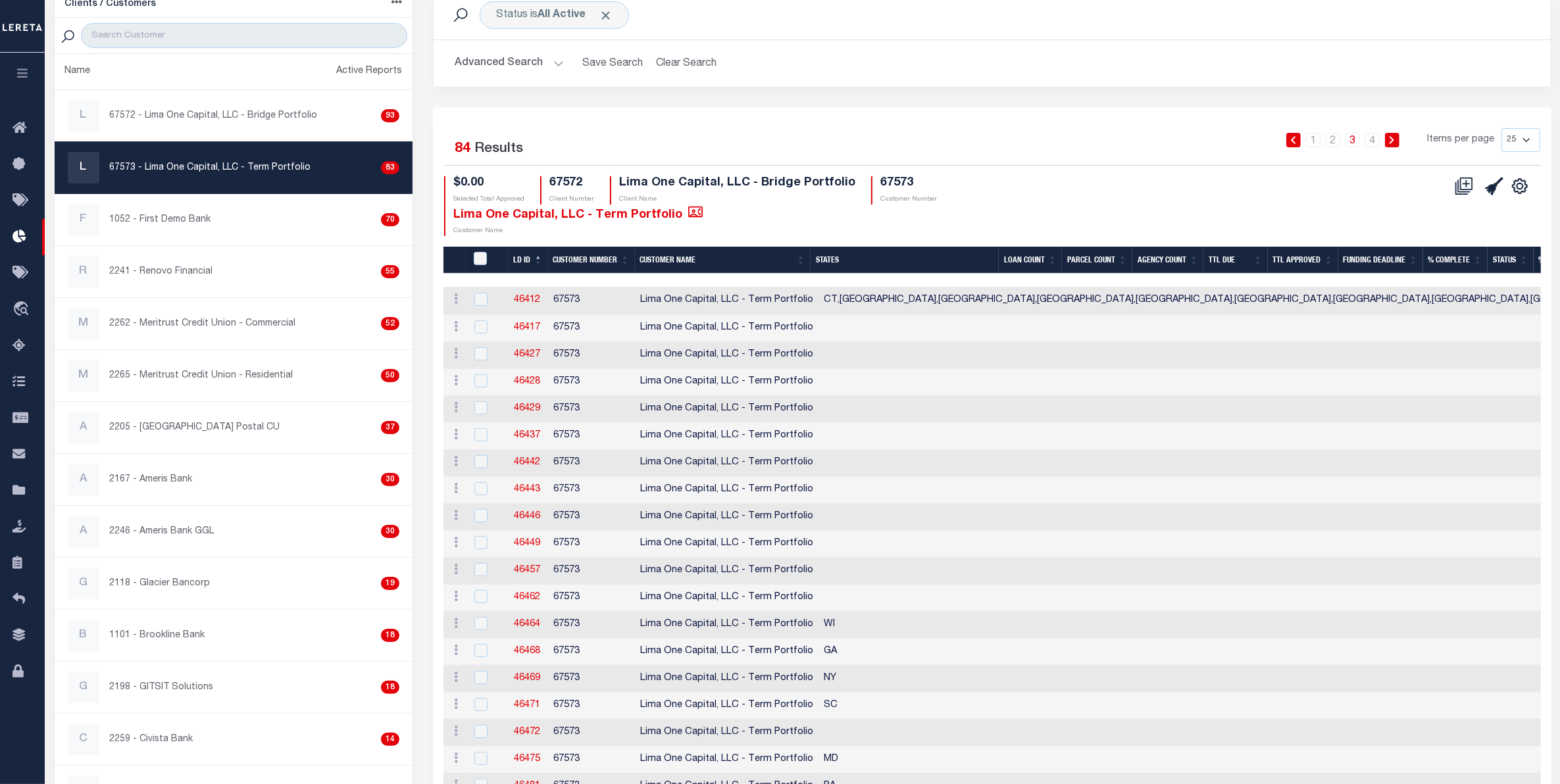
scroll to position [105, 0]
click at [1369, 137] on link "4" at bounding box center [1372, 140] width 14 height 14
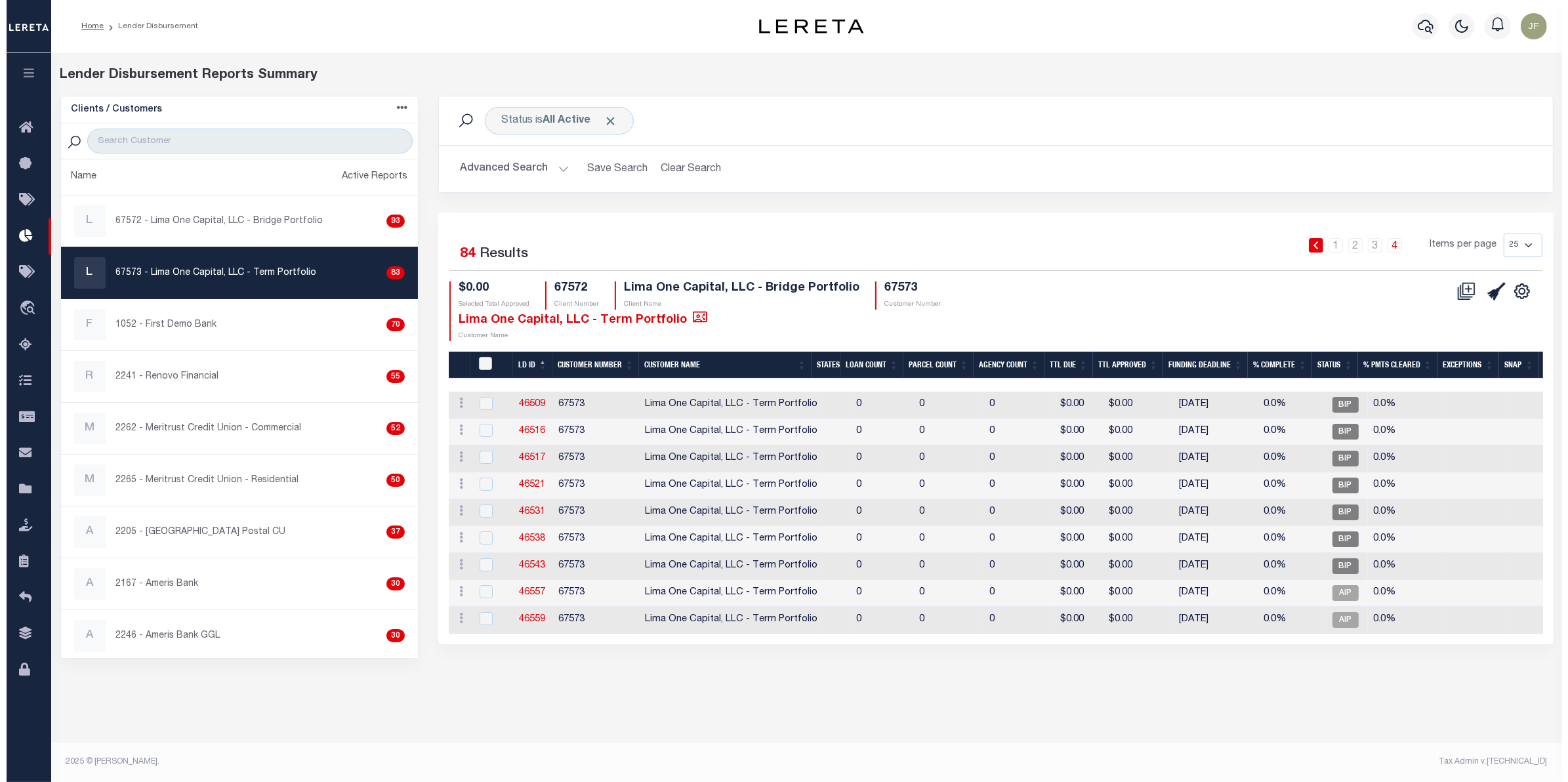
scroll to position [0, 0]
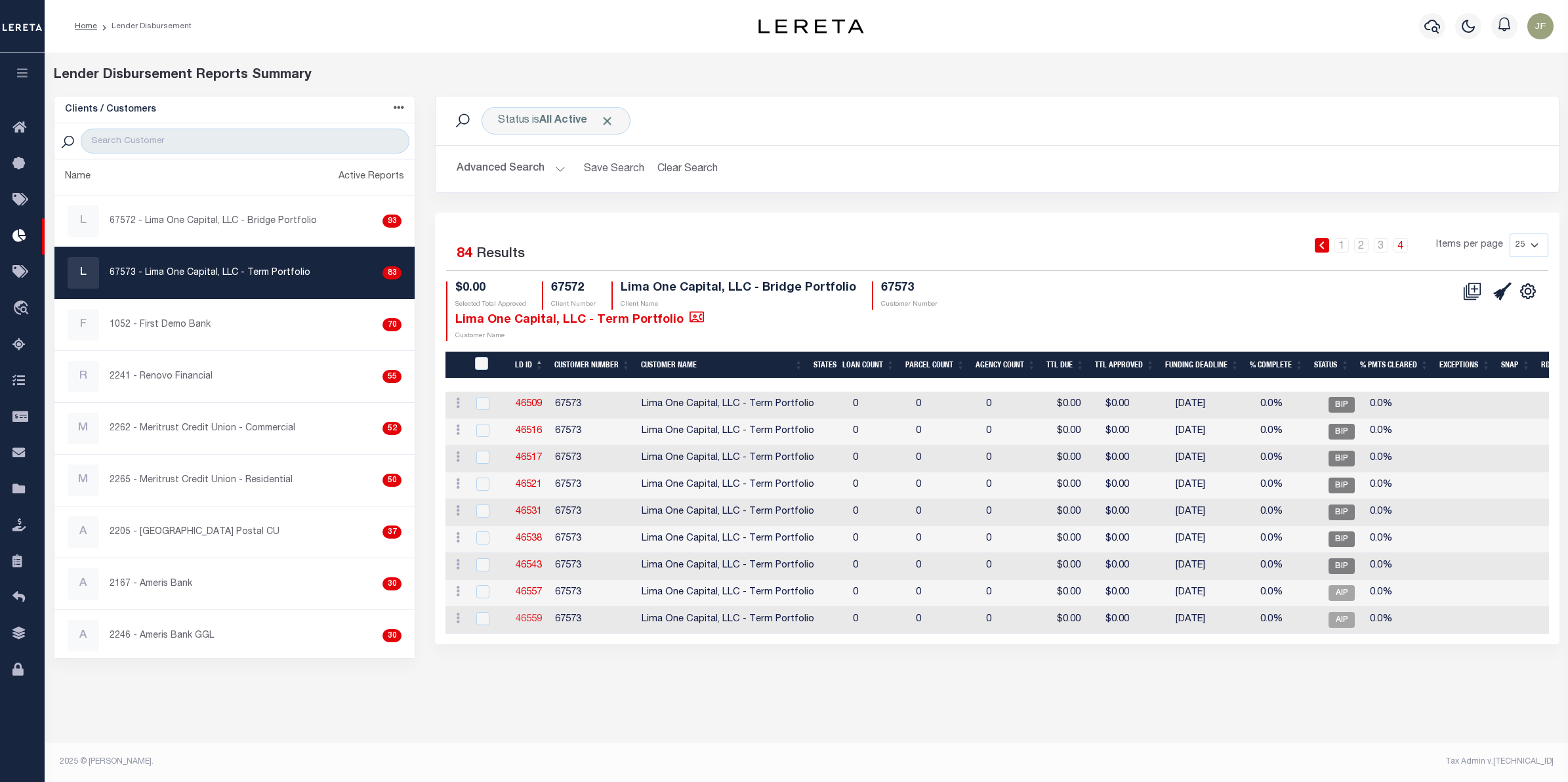
click at [529, 621] on link "46559" at bounding box center [528, 619] width 26 height 10
checkbox input "true"
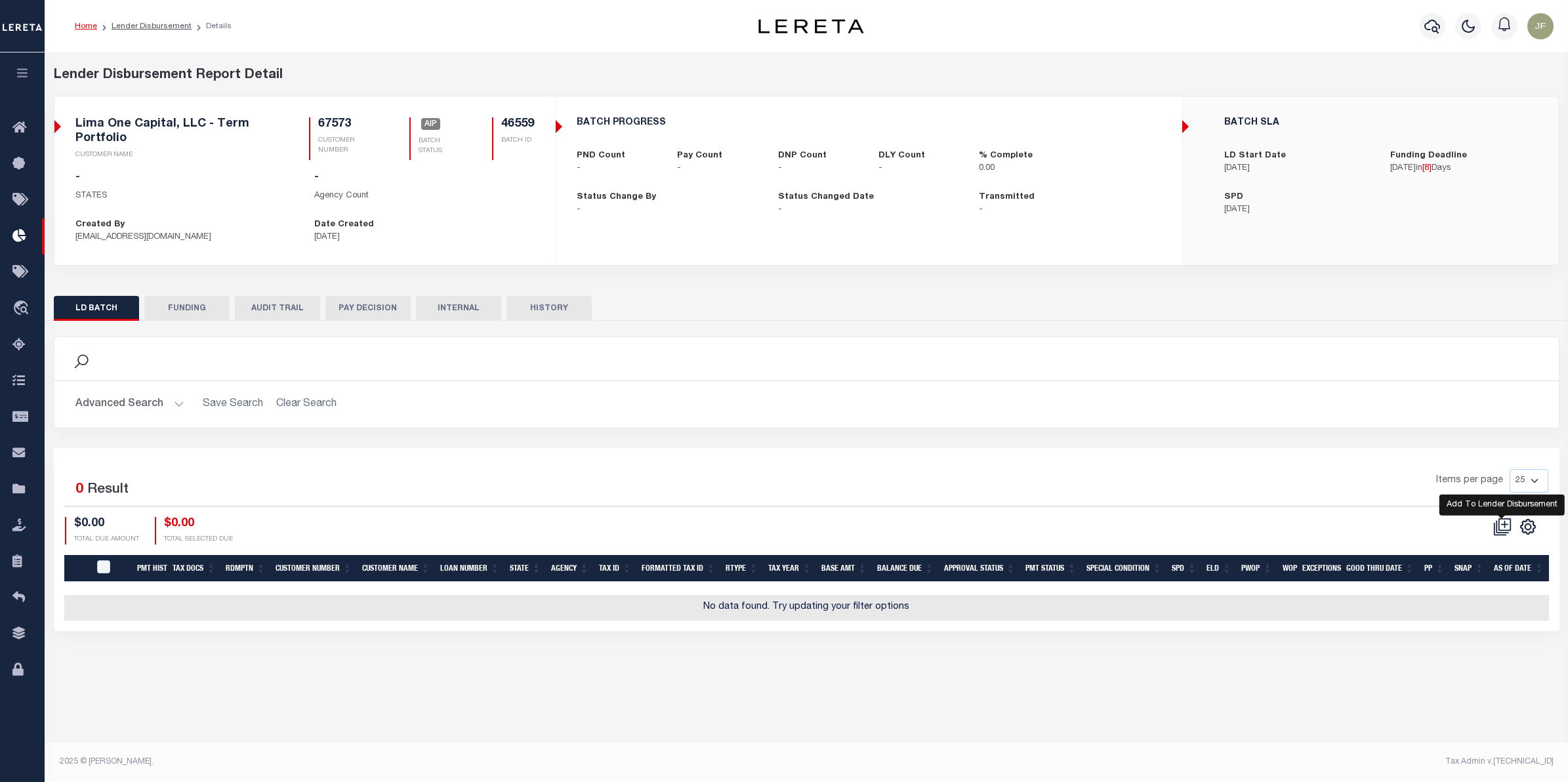
click at [1493, 529] on icon at bounding box center [1498, 528] width 12 height 12
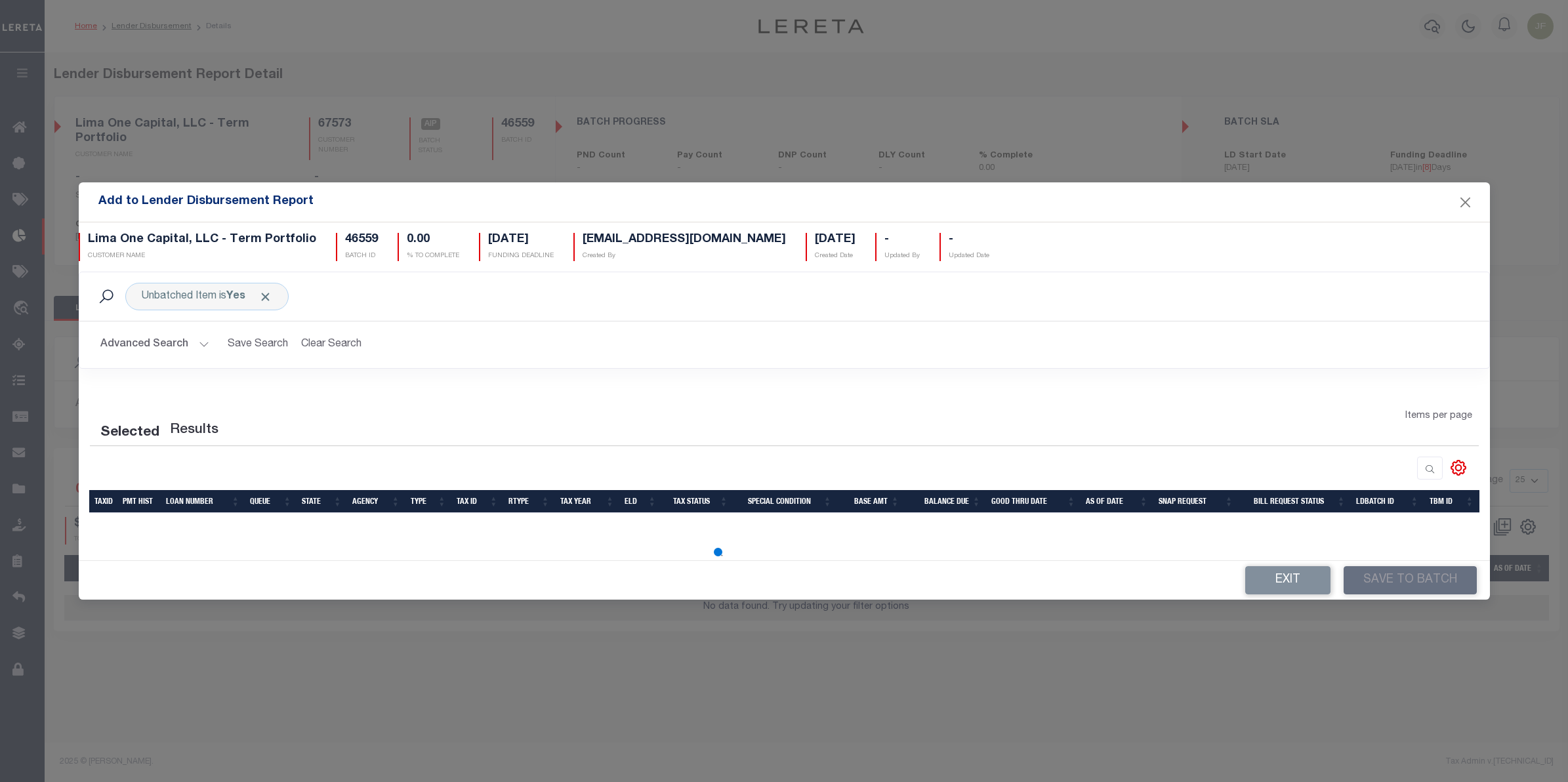
click at [162, 341] on button "Advanced Search" at bounding box center [155, 344] width 109 height 26
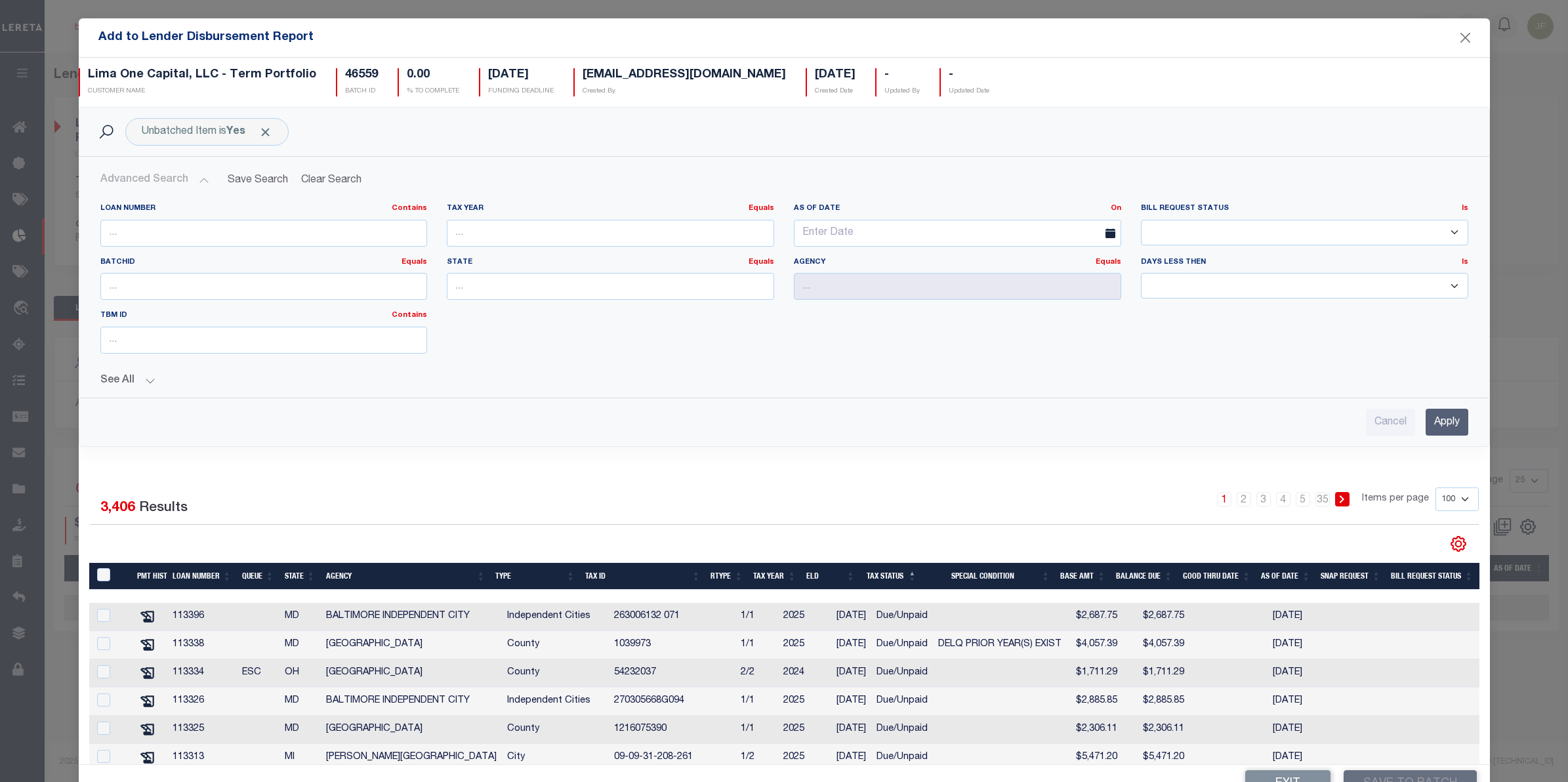
click at [831, 576] on th "ELD" at bounding box center [831, 576] width 59 height 27
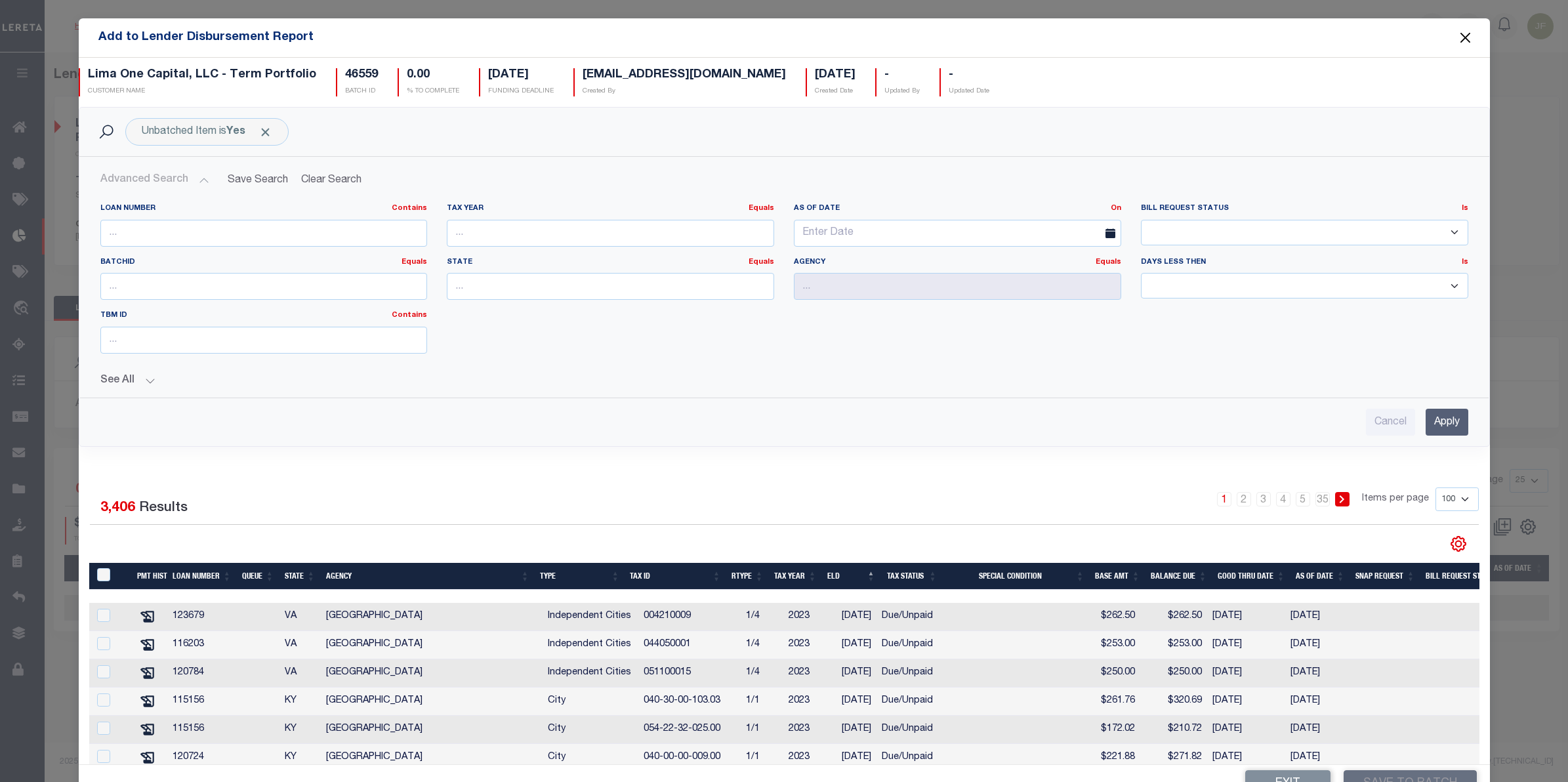
click at [1456, 34] on button "Close" at bounding box center [1465, 38] width 17 height 17
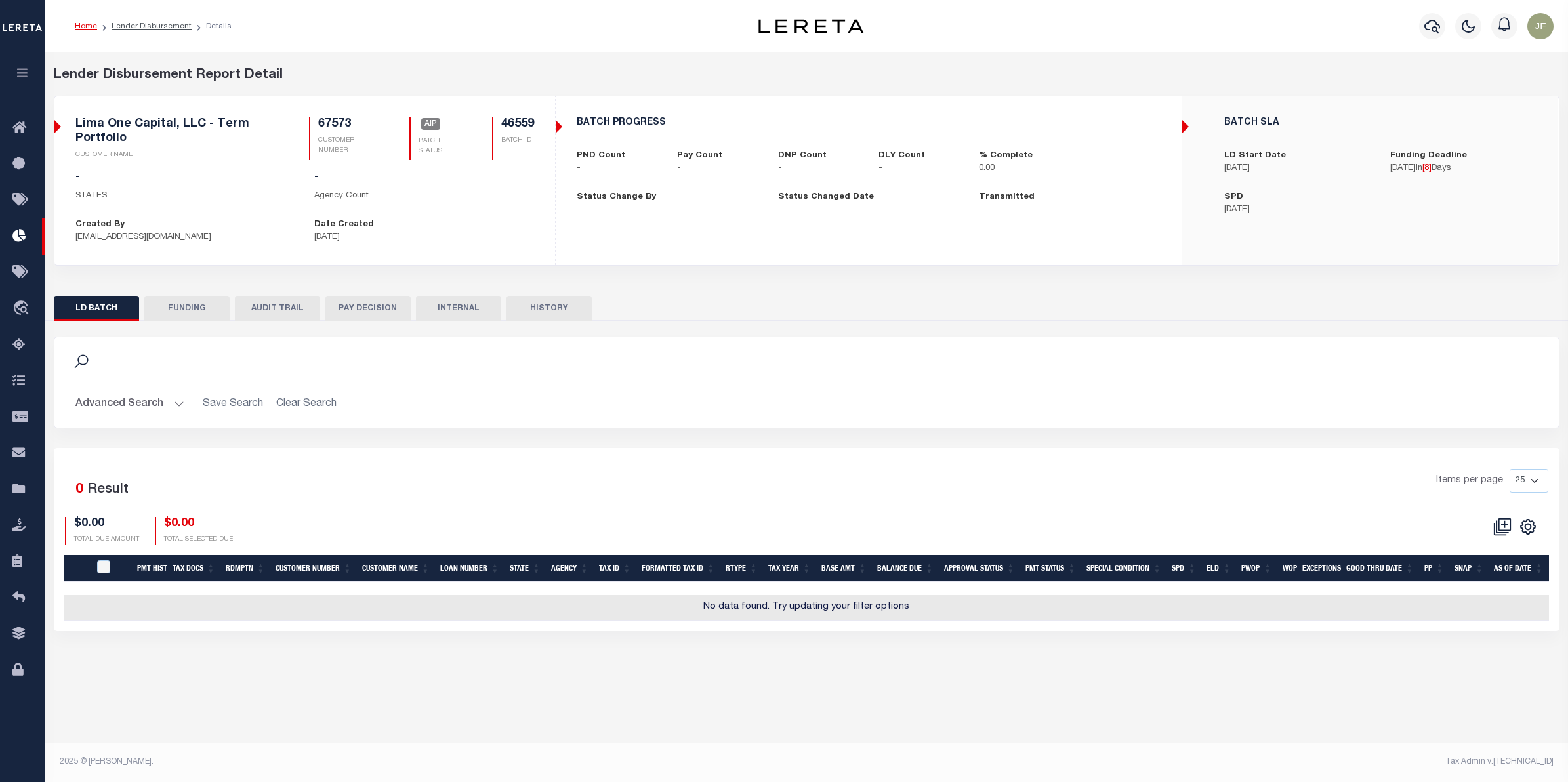
click at [82, 308] on button "LD BATCH" at bounding box center [96, 308] width 85 height 25
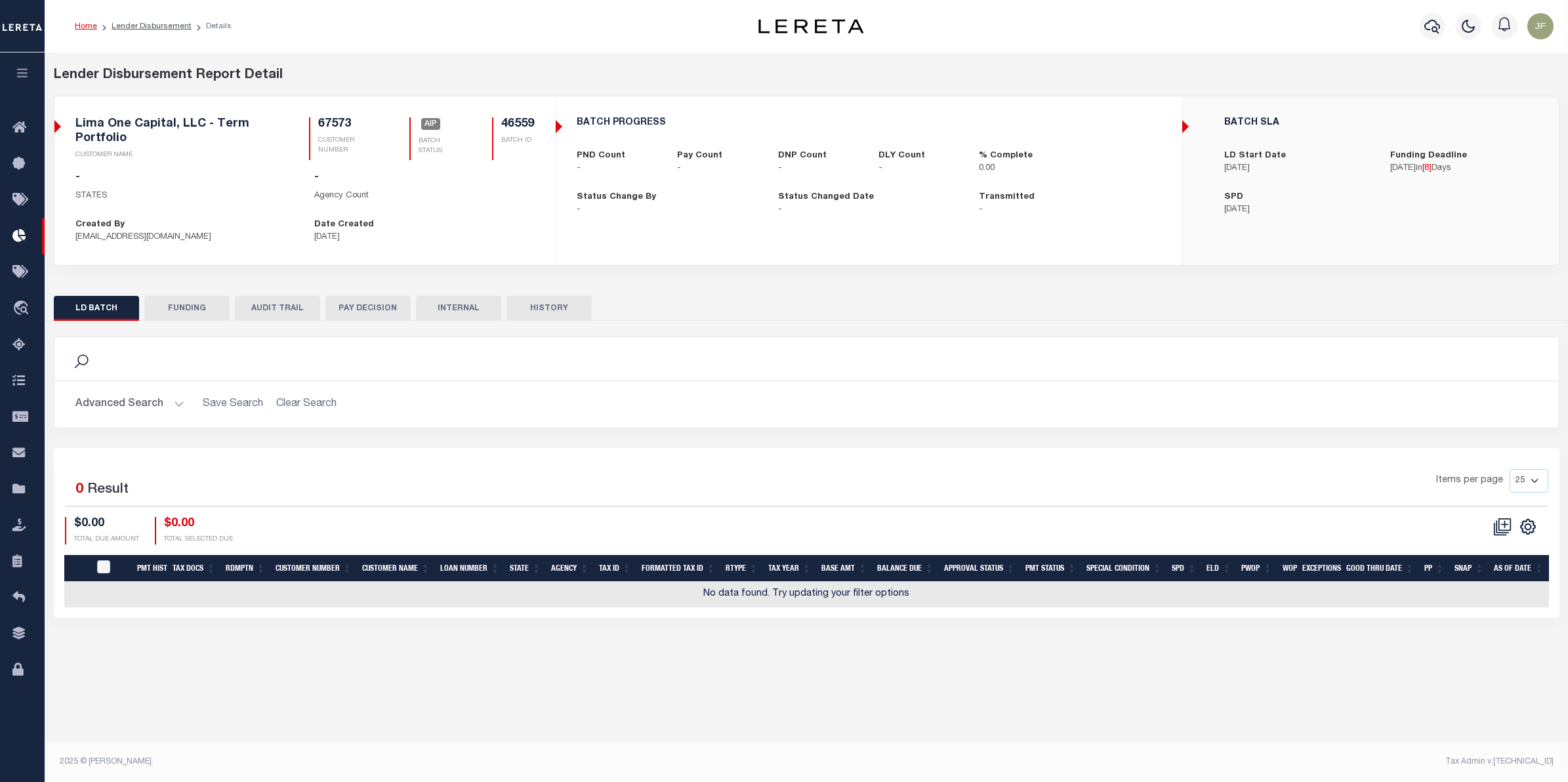
drag, startPoint x: 162, startPoint y: 24, endPoint x: 268, endPoint y: 243, distance: 243.3
click at [162, 24] on link "Lender Disbursement" at bounding box center [152, 26] width 80 height 8
checkbox input "true"
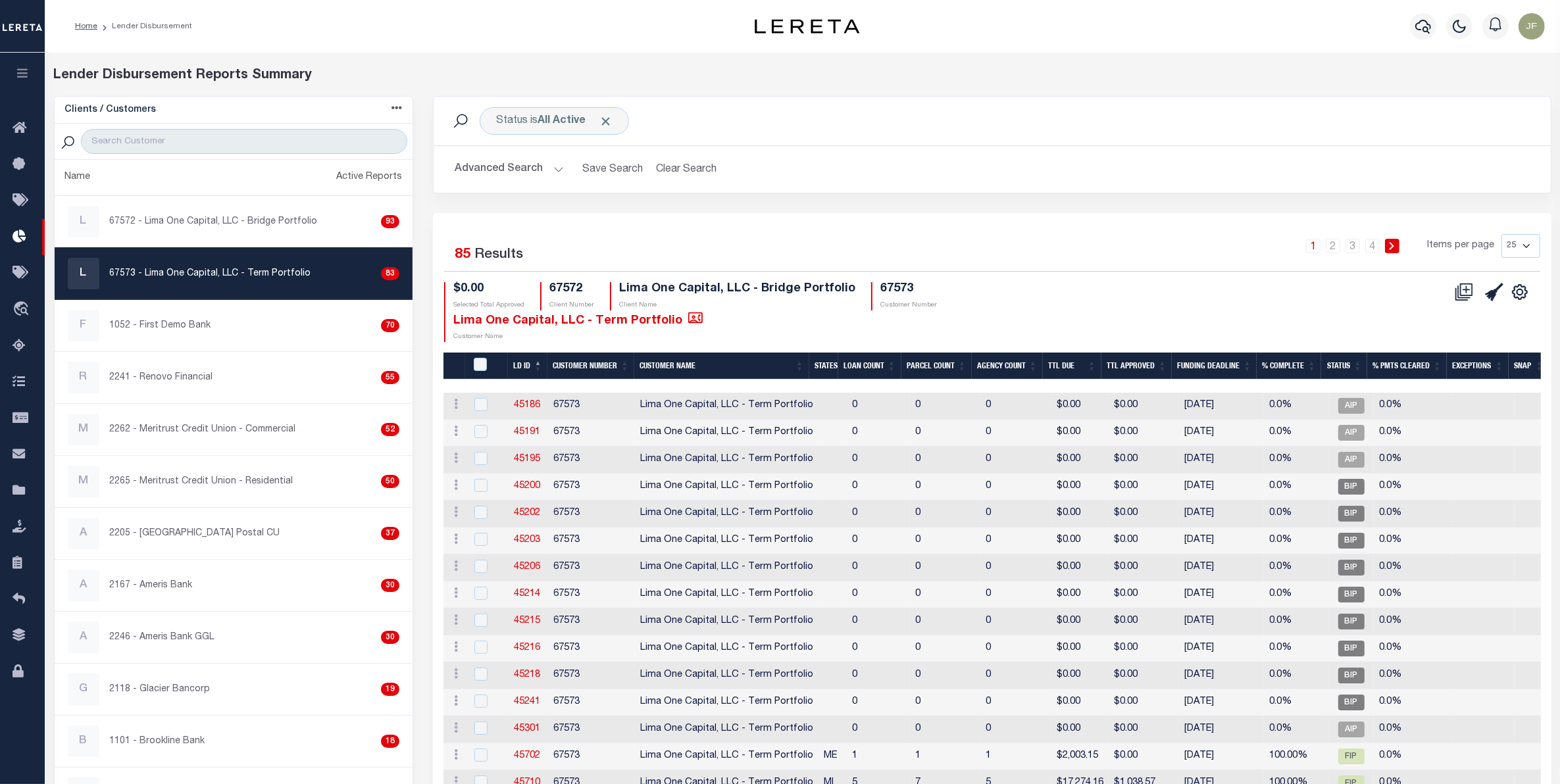
click at [537, 156] on button "Advanced Search" at bounding box center [509, 169] width 109 height 26
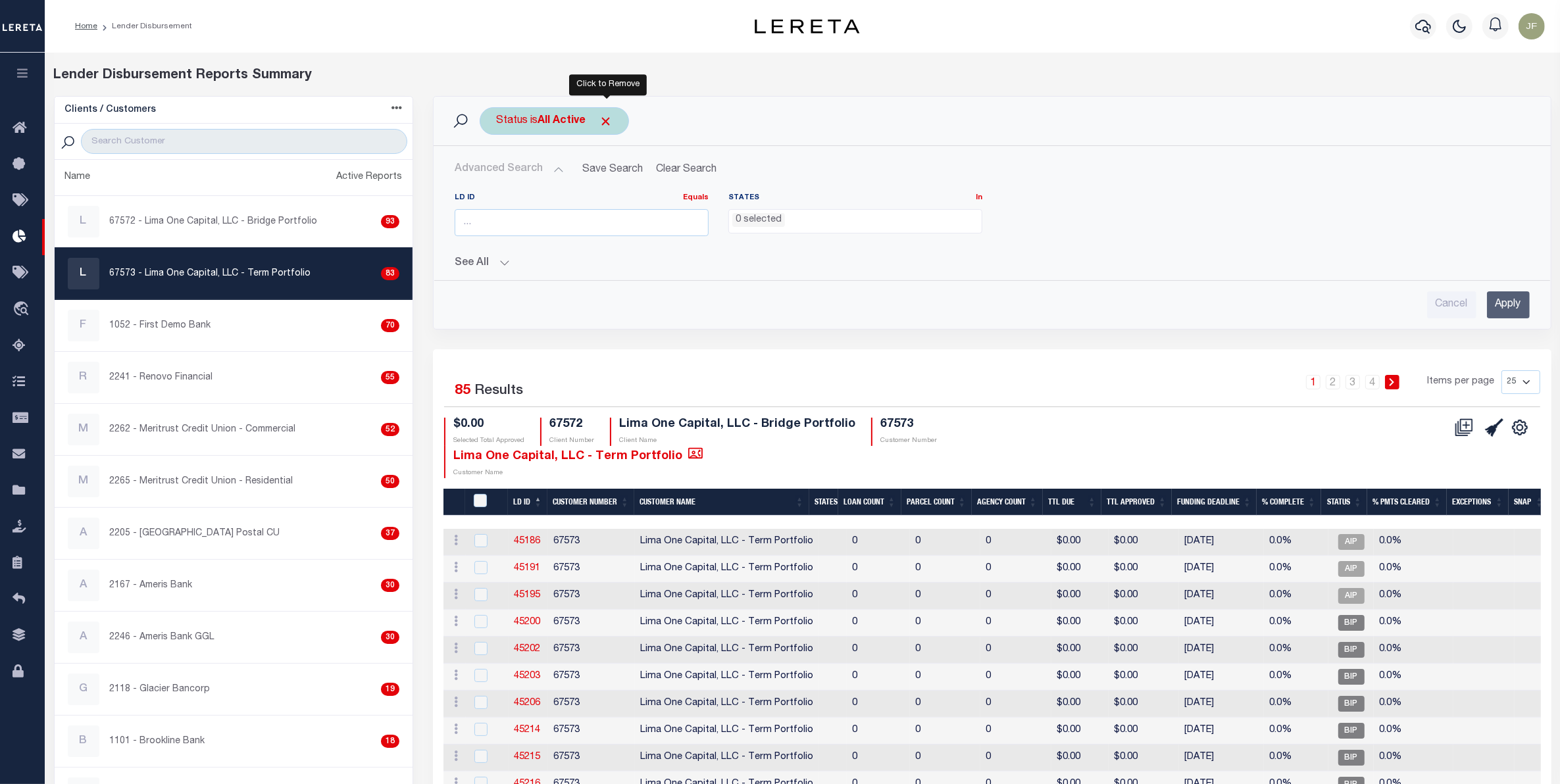
click at [607, 123] on span "Click to Remove" at bounding box center [605, 121] width 13 height 13
click at [538, 215] on input "number" at bounding box center [581, 222] width 254 height 27
type input "45507"
click at [1502, 294] on input "Apply" at bounding box center [1507, 305] width 43 height 27
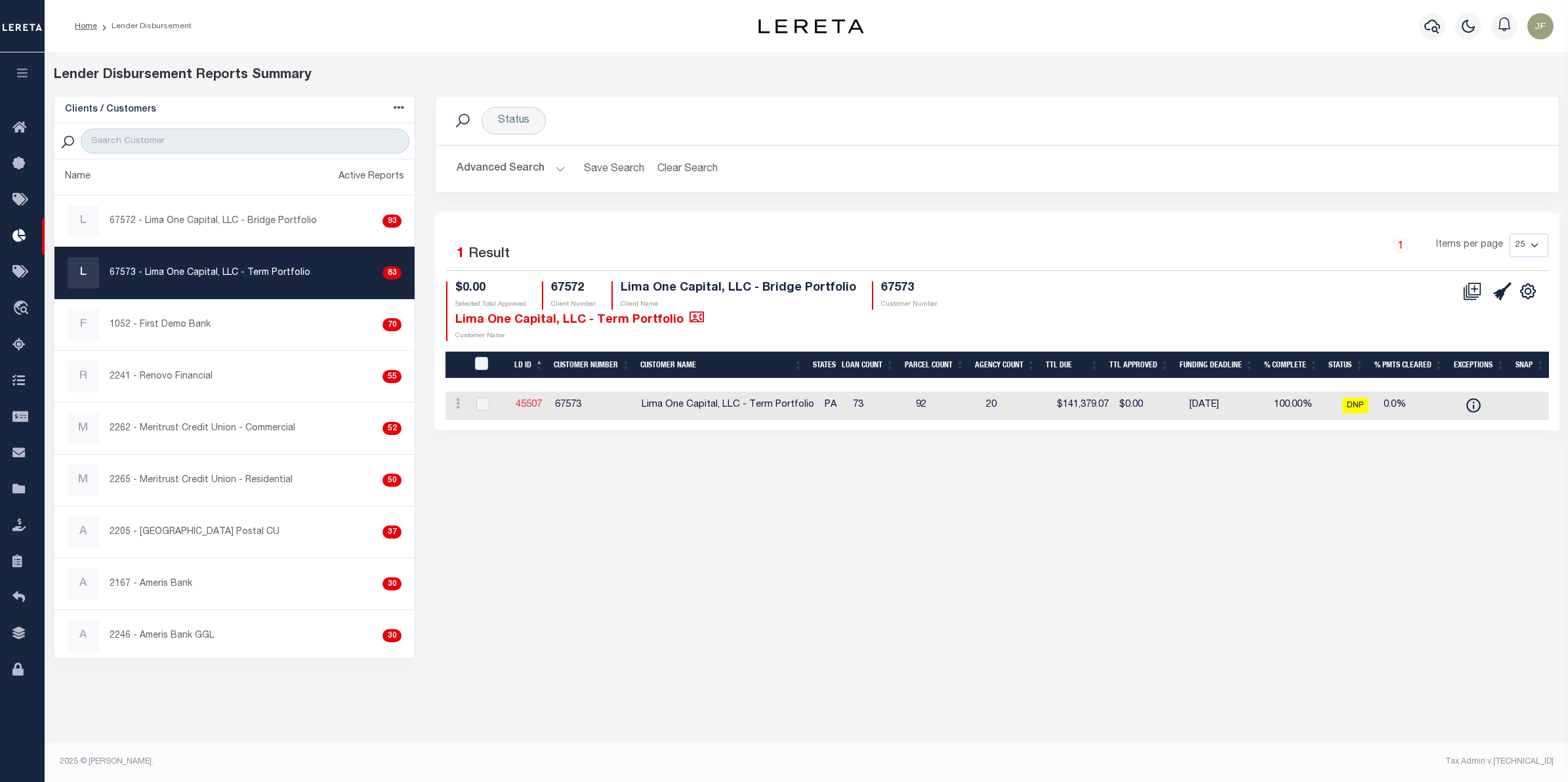
click at [519, 408] on link "45507" at bounding box center [528, 404] width 26 height 10
checkbox input "true"
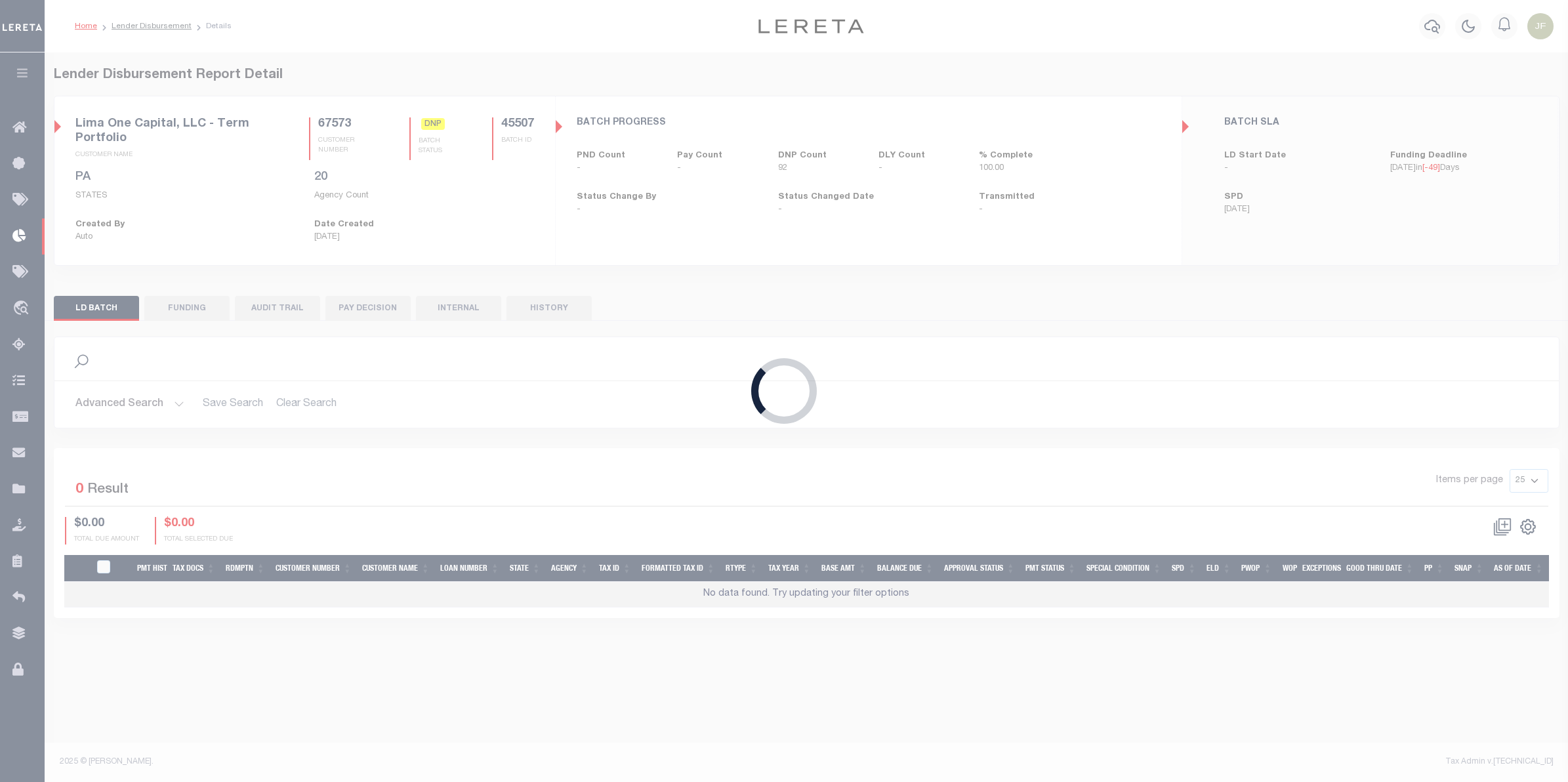
select select
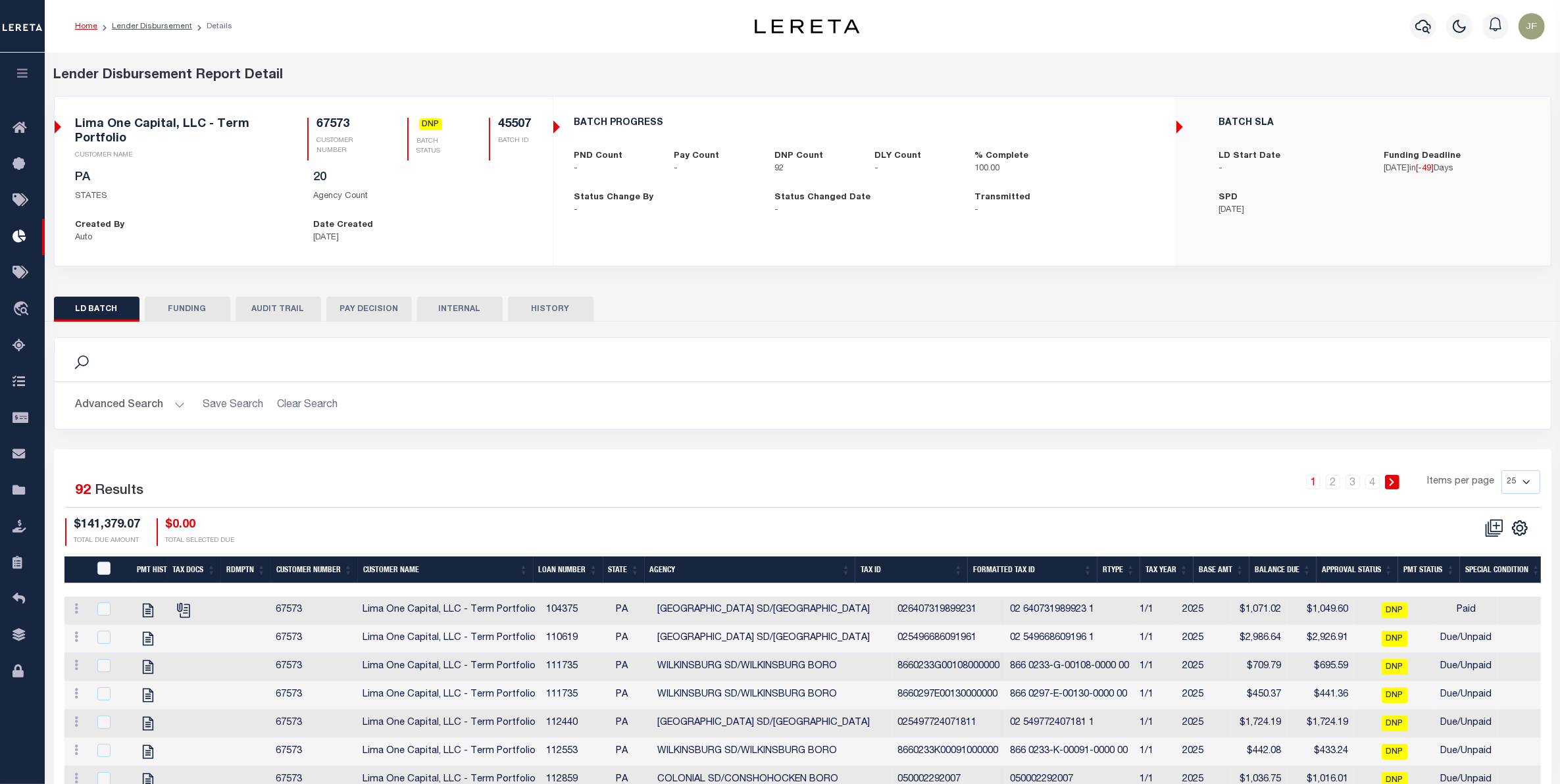
click at [158, 404] on button "Advanced Search" at bounding box center [130, 405] width 109 height 26
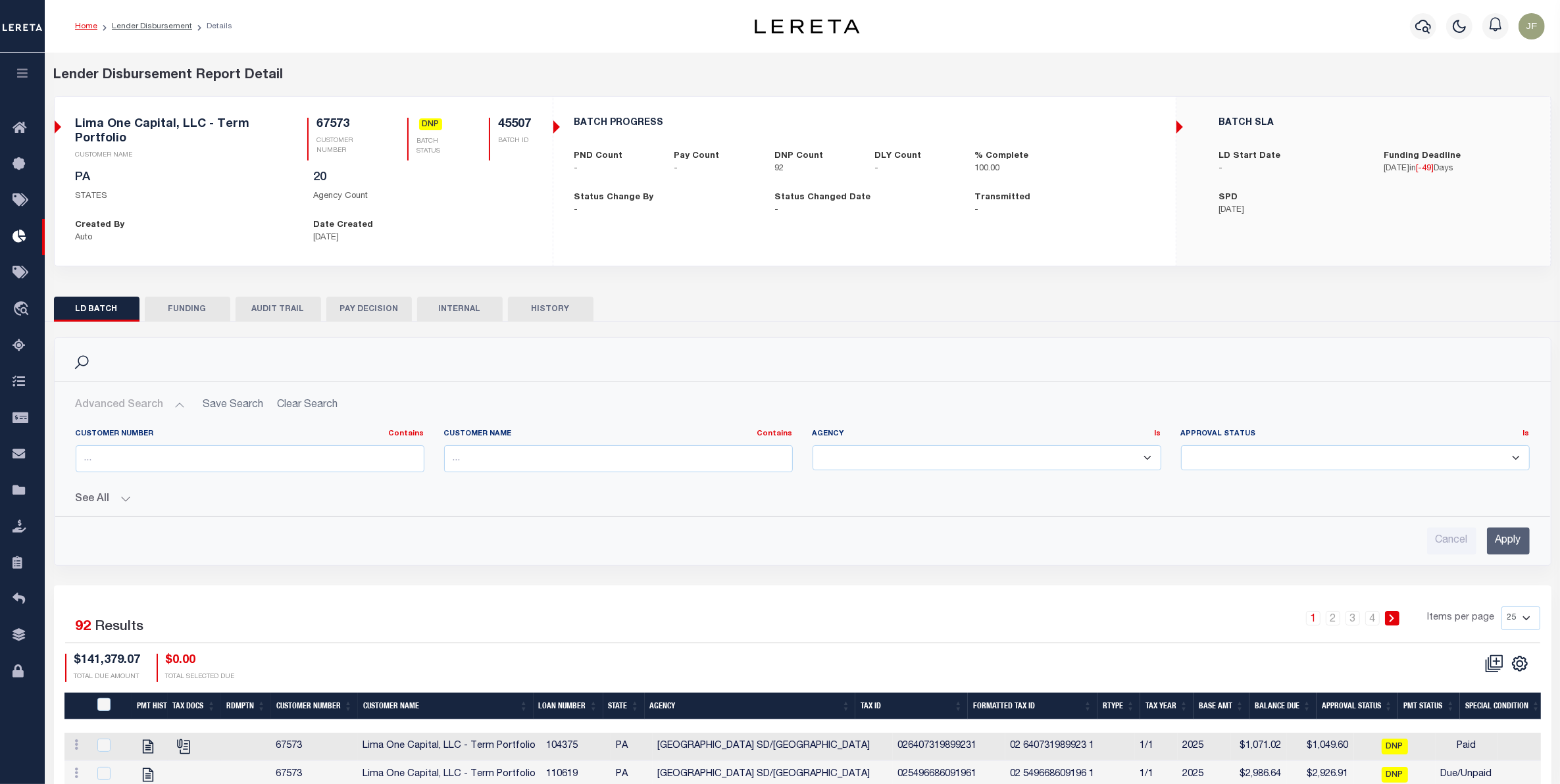
click at [110, 504] on button "See All" at bounding box center [803, 499] width 1454 height 12
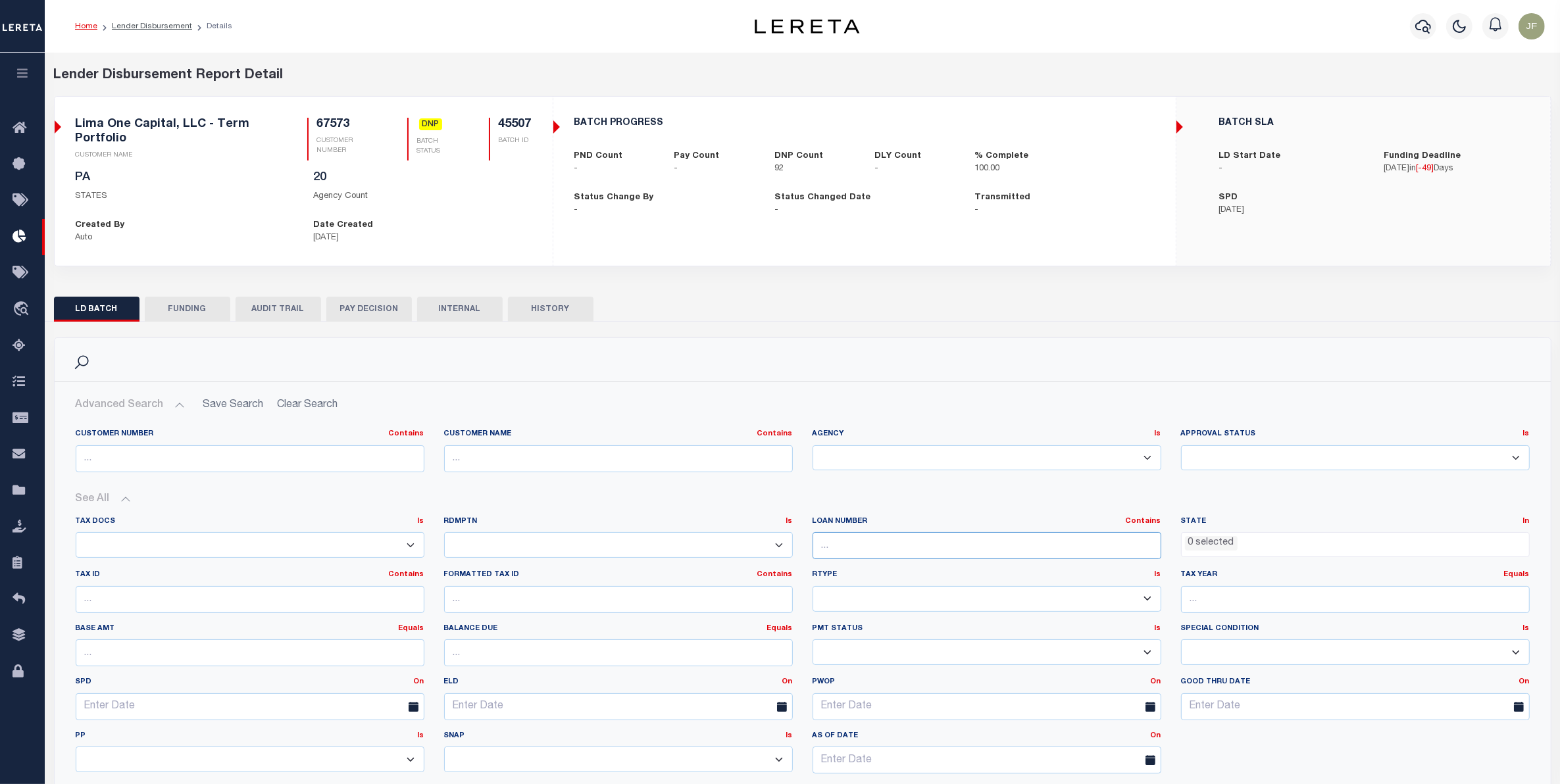
click at [924, 540] on input "text" at bounding box center [987, 545] width 349 height 27
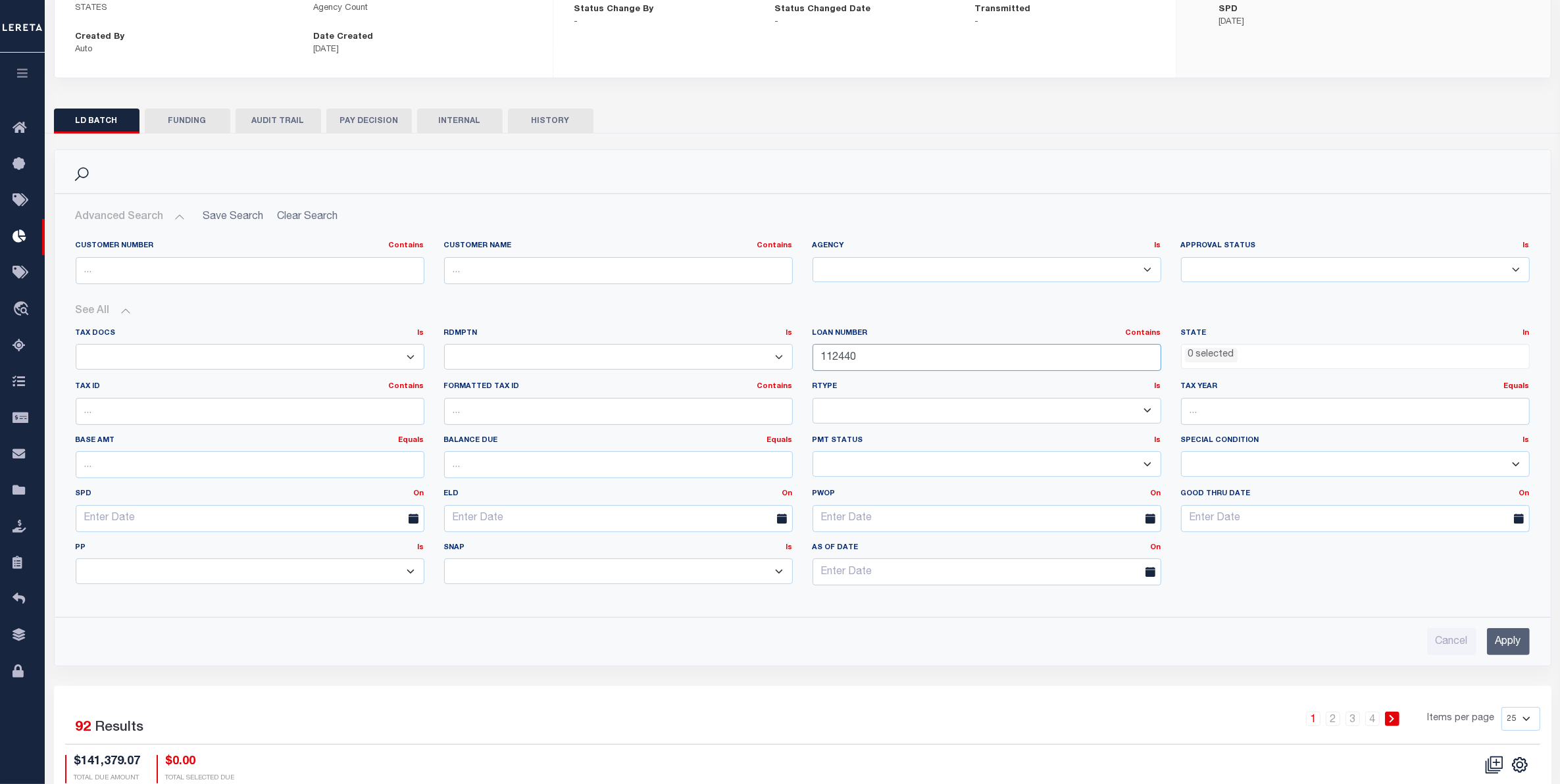
scroll to position [246, 0]
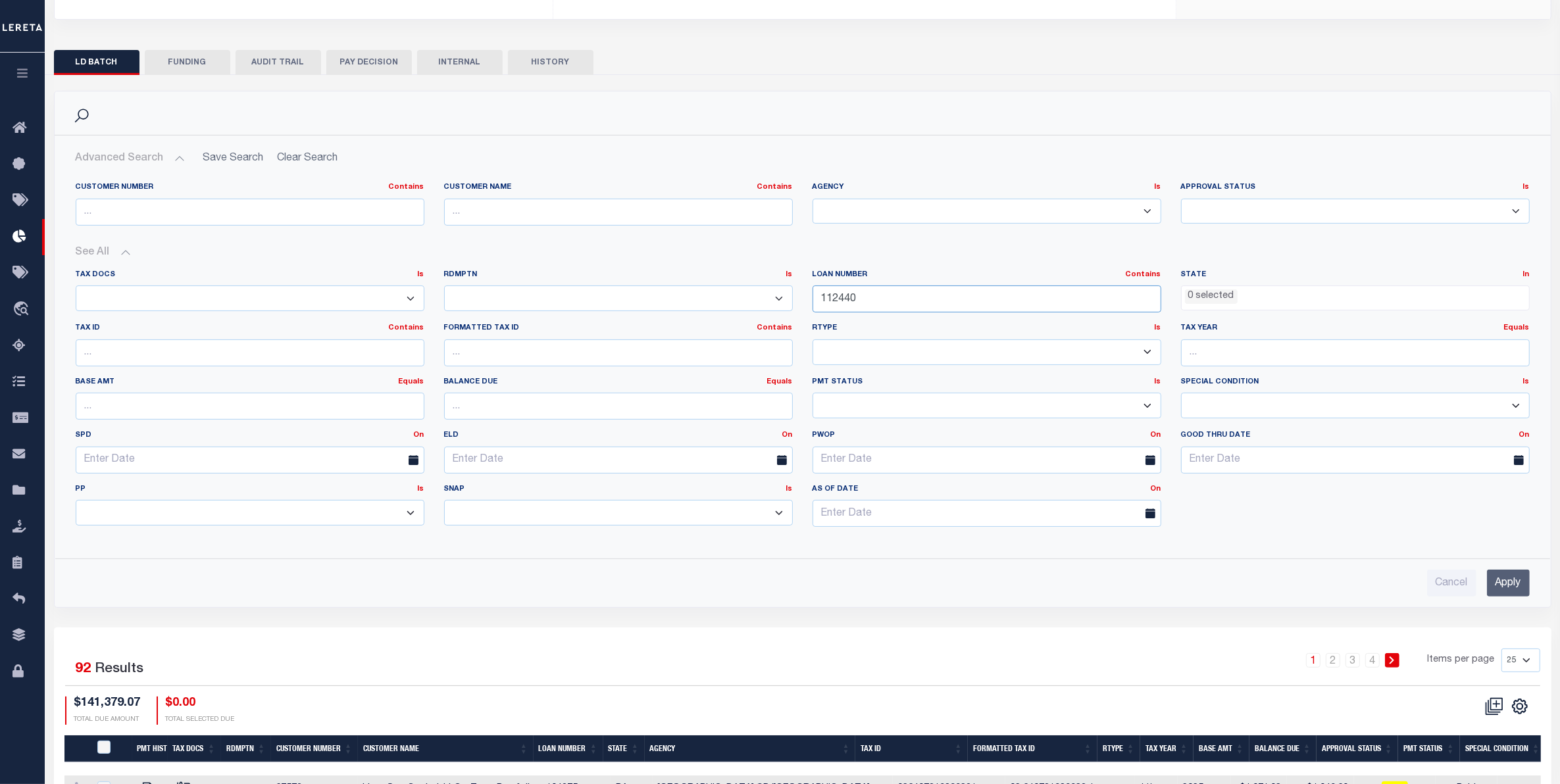
type input "112440"
click at [1500, 576] on input "Apply" at bounding box center [1507, 583] width 43 height 27
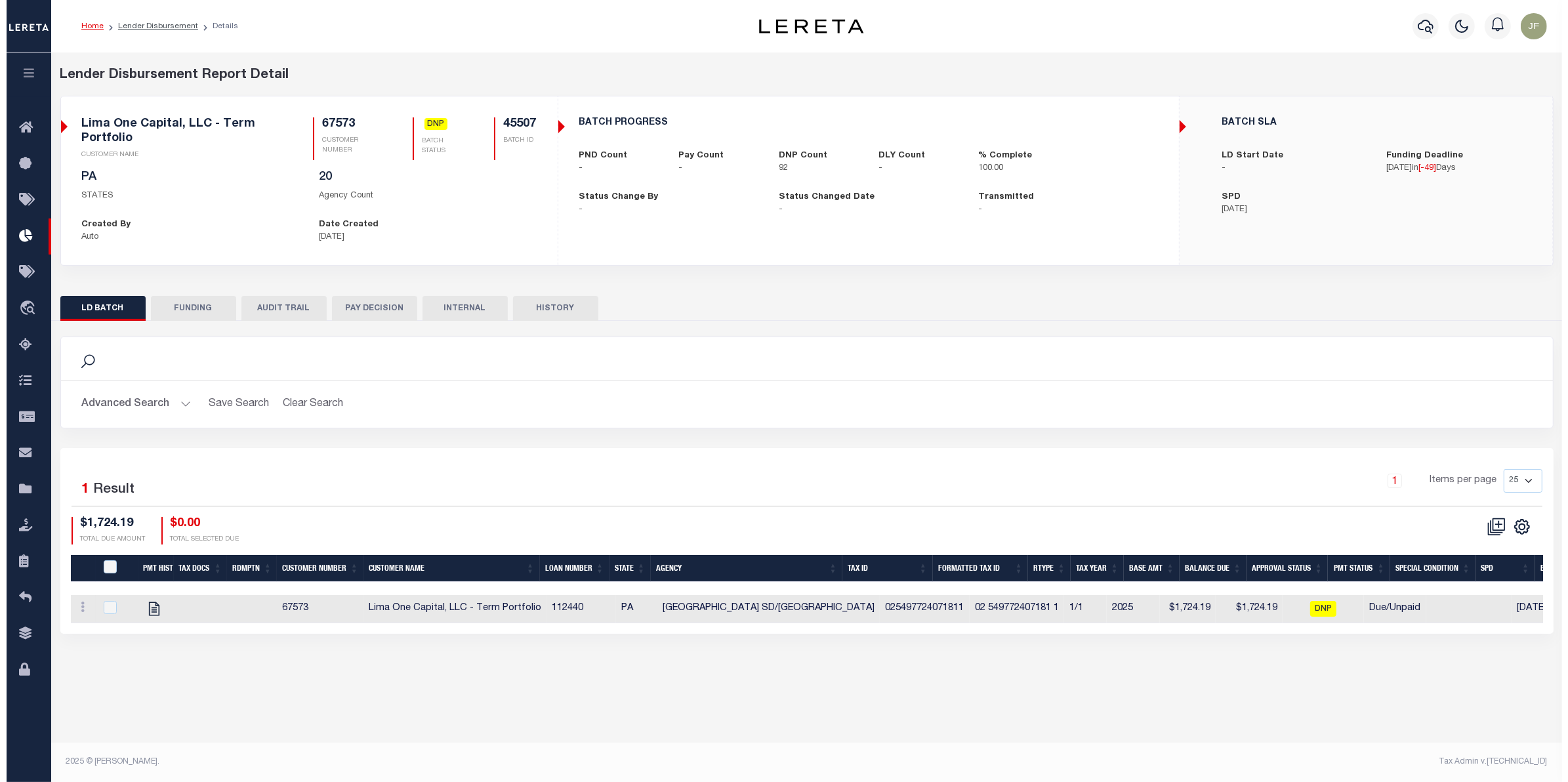
scroll to position [0, 0]
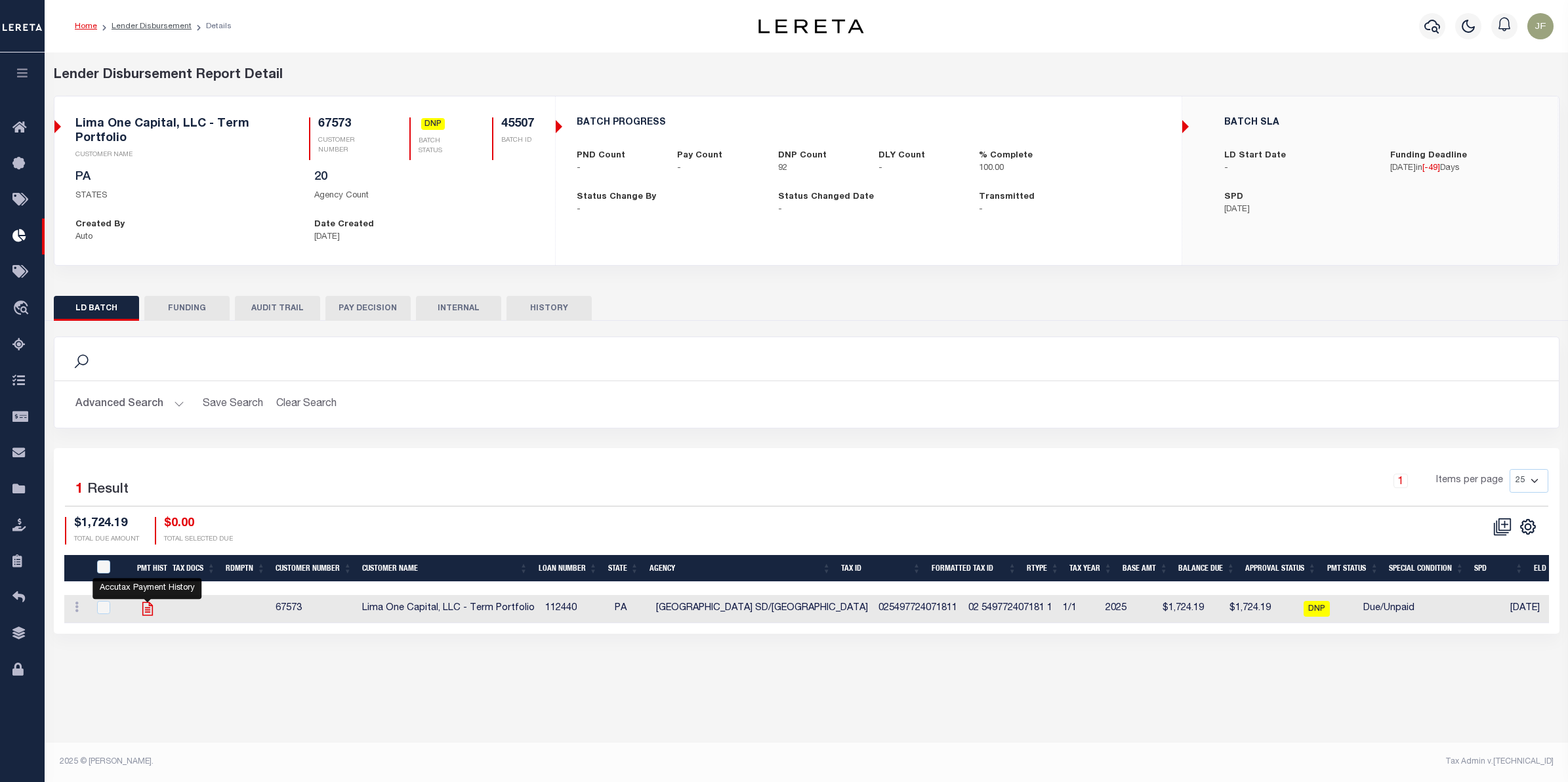
click at [146, 613] on icon at bounding box center [147, 609] width 17 height 17
checkbox input "true"
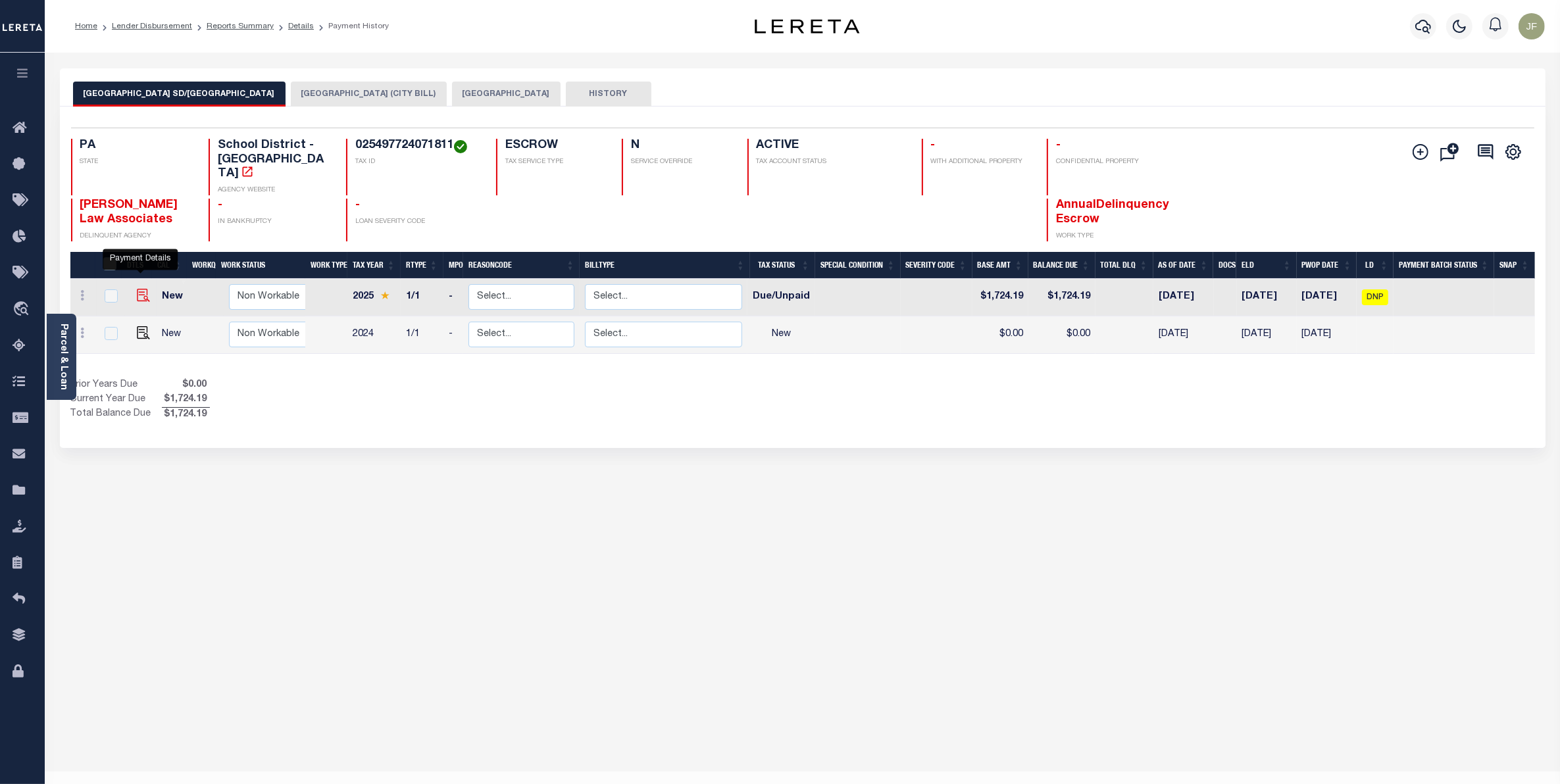
click at [139, 288] on img "" at bounding box center [144, 295] width 13 height 13
checkbox input "true"
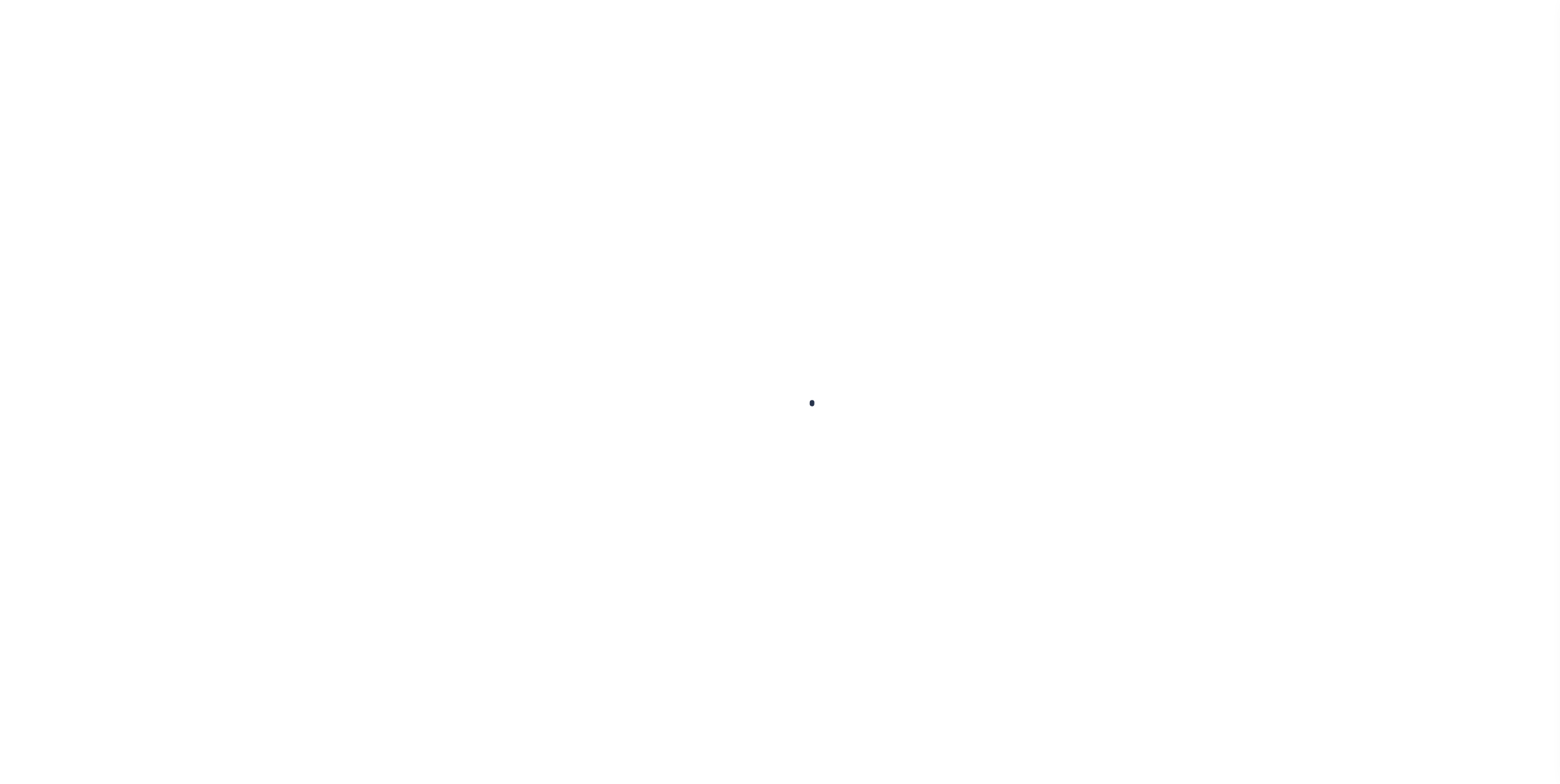
checkbox input "false"
type textarea "Lereta responsible for loss of discount good thru 10/31/25 Originally batched D…"
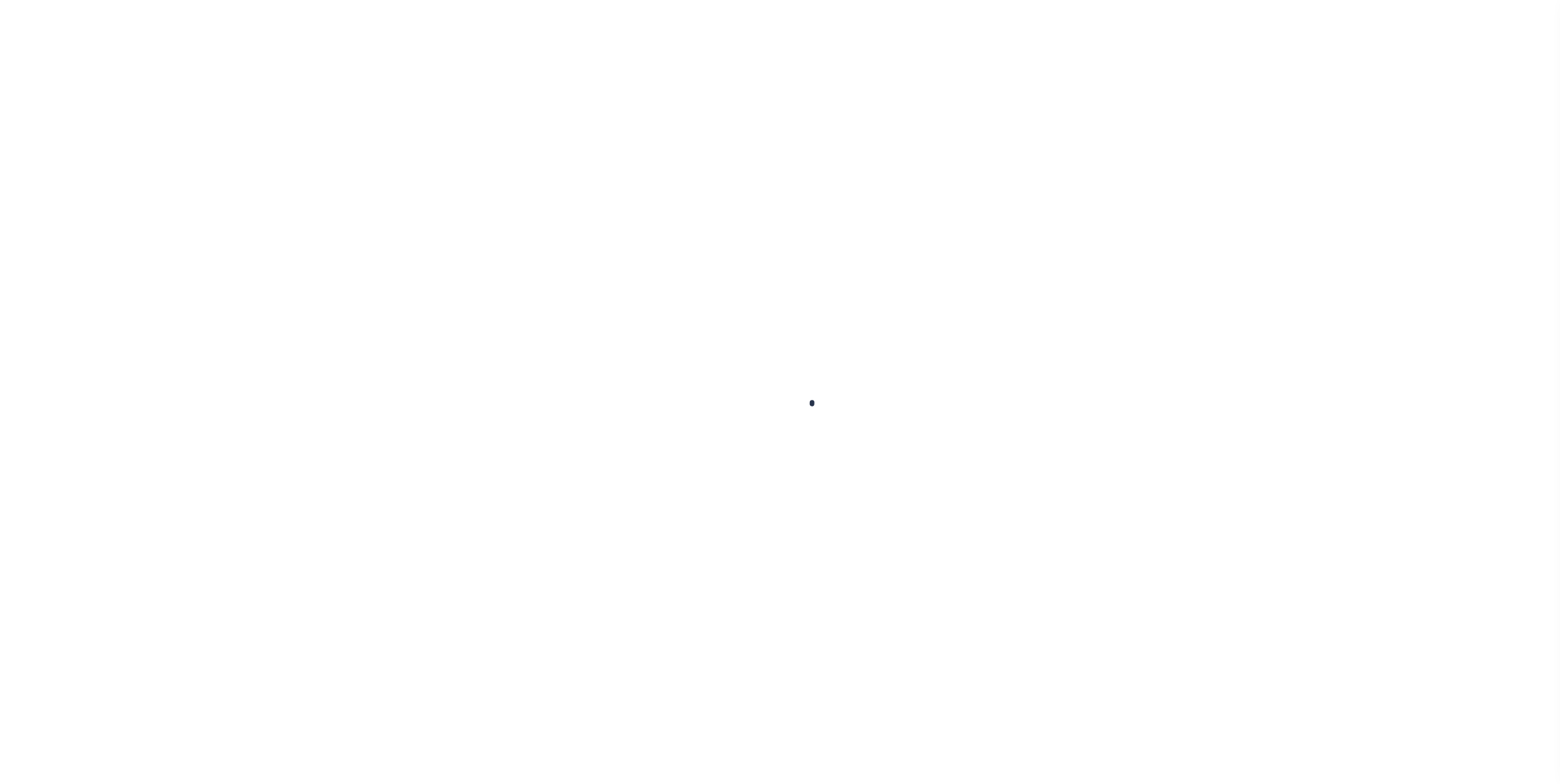
type input "11980"
type input "[DATE]"
type input "10/06/2025"
select select "DUE"
type input "$1,724.19"
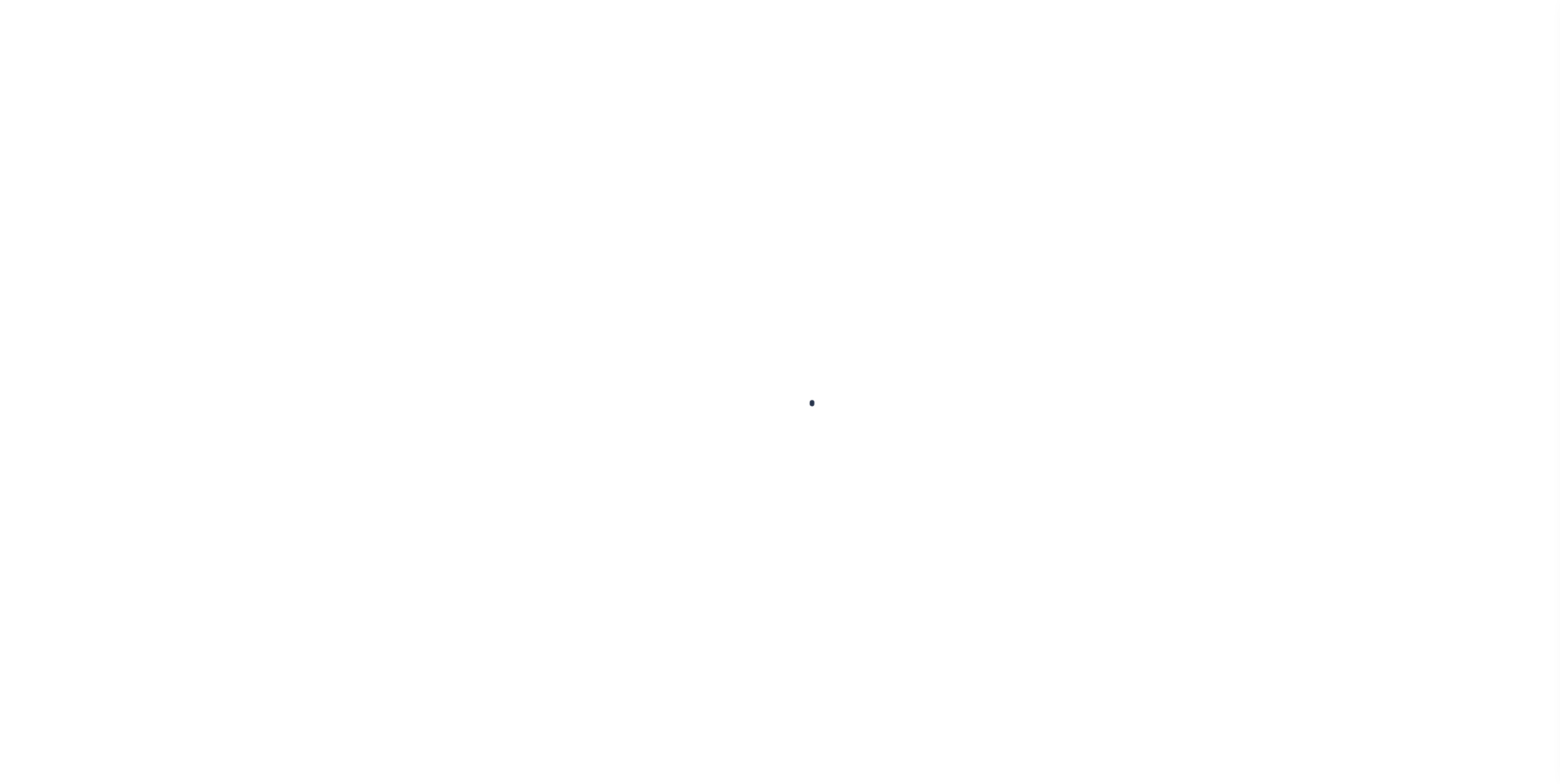
type input "$1,759.38"
type input "$1,724.19"
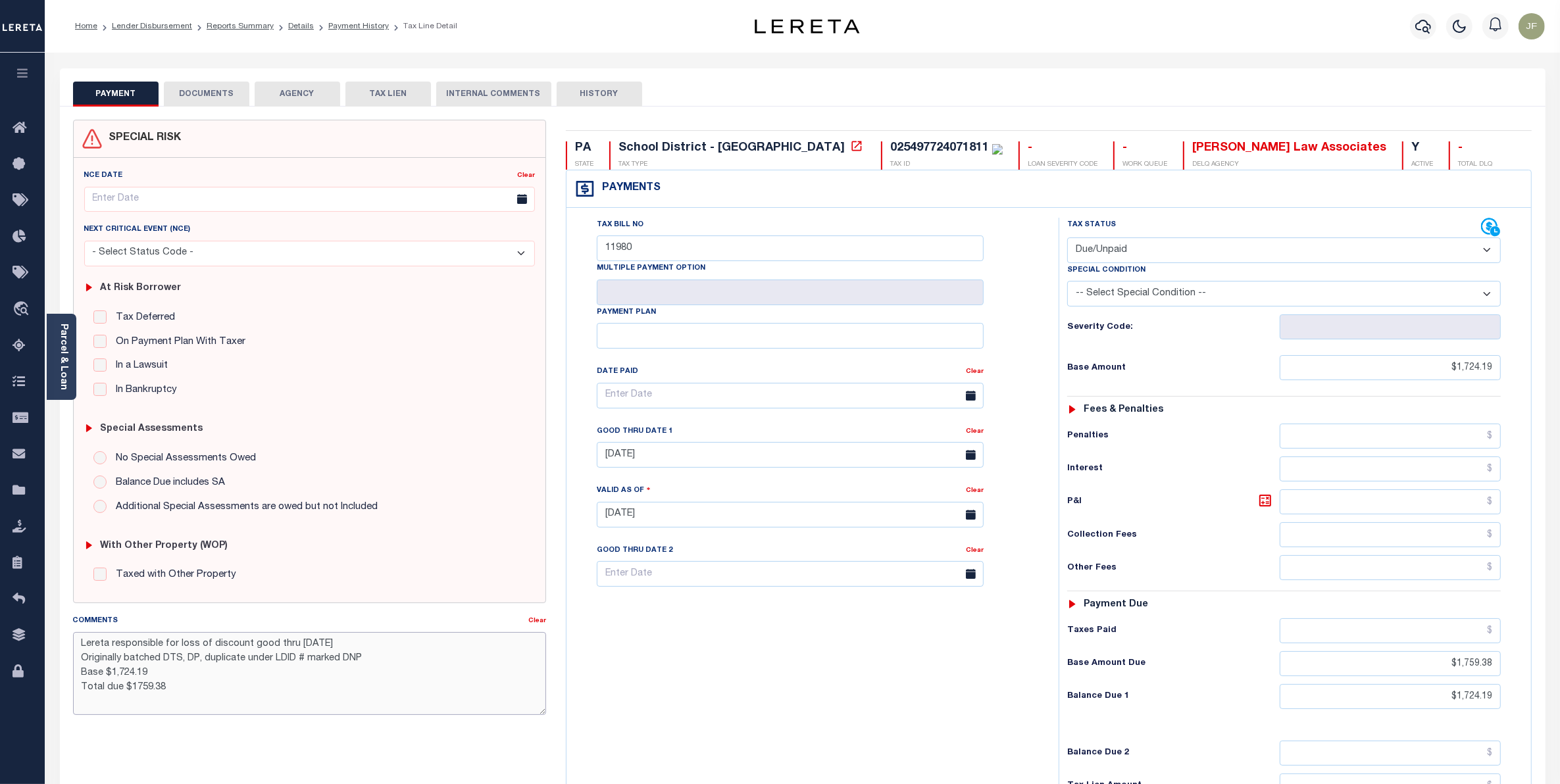
click at [303, 658] on textarea "Lereta responsible for loss of discount good thru 10/31/25 Originally batched D…" at bounding box center [309, 673] width 473 height 82
type textarea "Lereta responsible for loss of discount good thru 10/31/25 Originally batched D…"
click at [913, 696] on div "Tax Bill No 11980 Multiple Payment Option Payment Plan" at bounding box center [808, 508] width 478 height 581
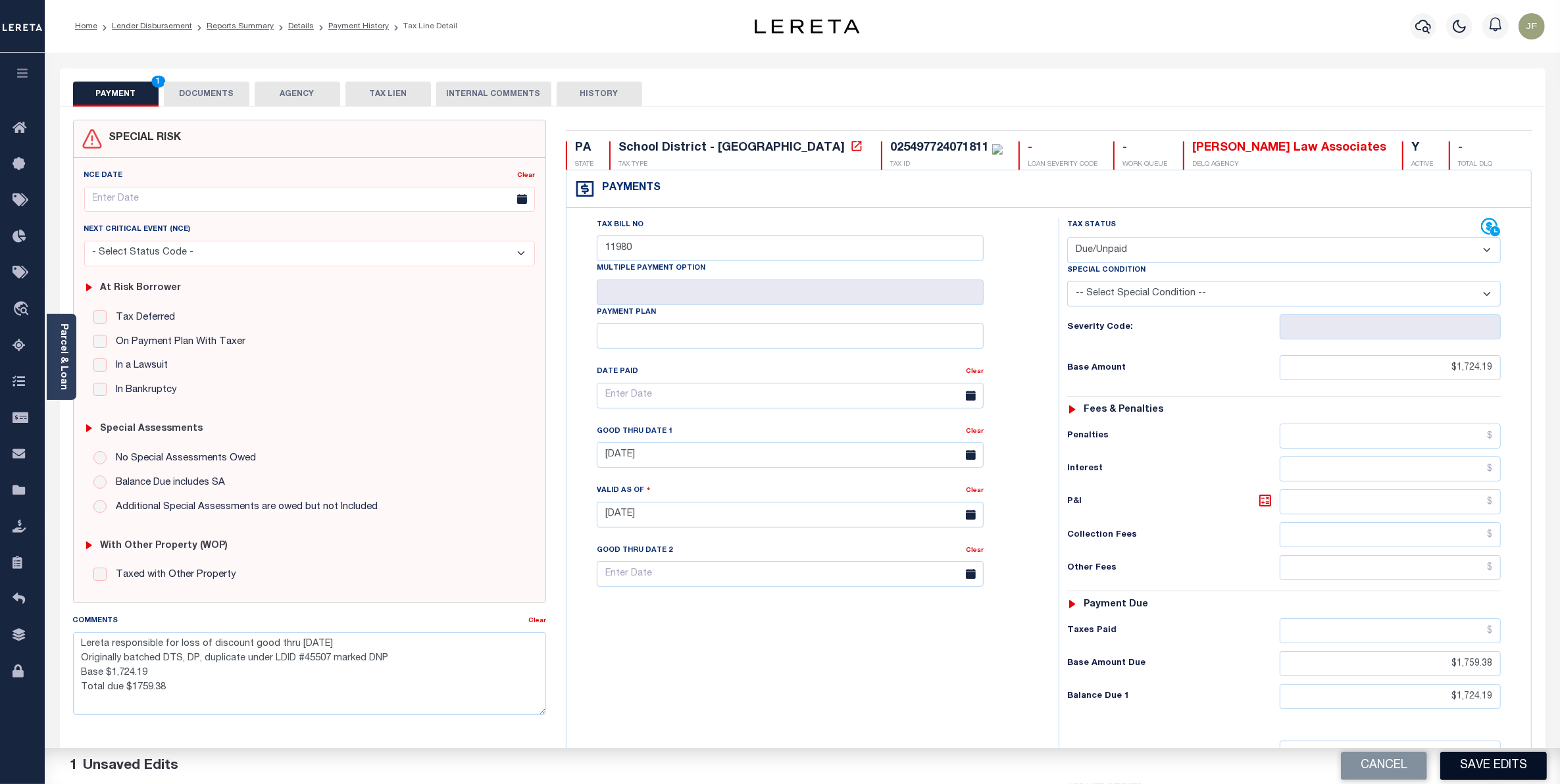
click at [1490, 751] on button "Save Edits" at bounding box center [1493, 765] width 106 height 28
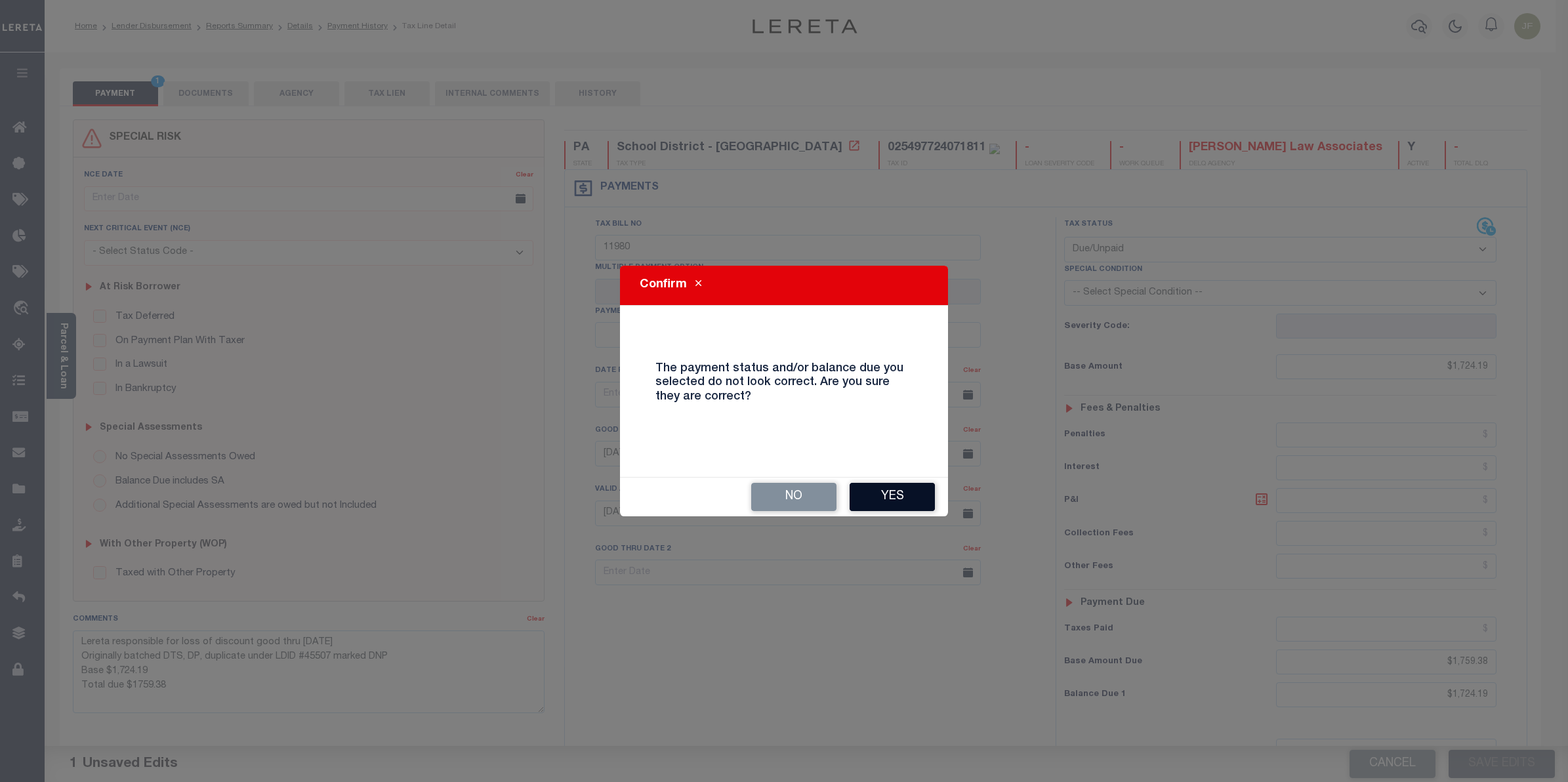
click at [896, 489] on button "Yes" at bounding box center [891, 496] width 85 height 28
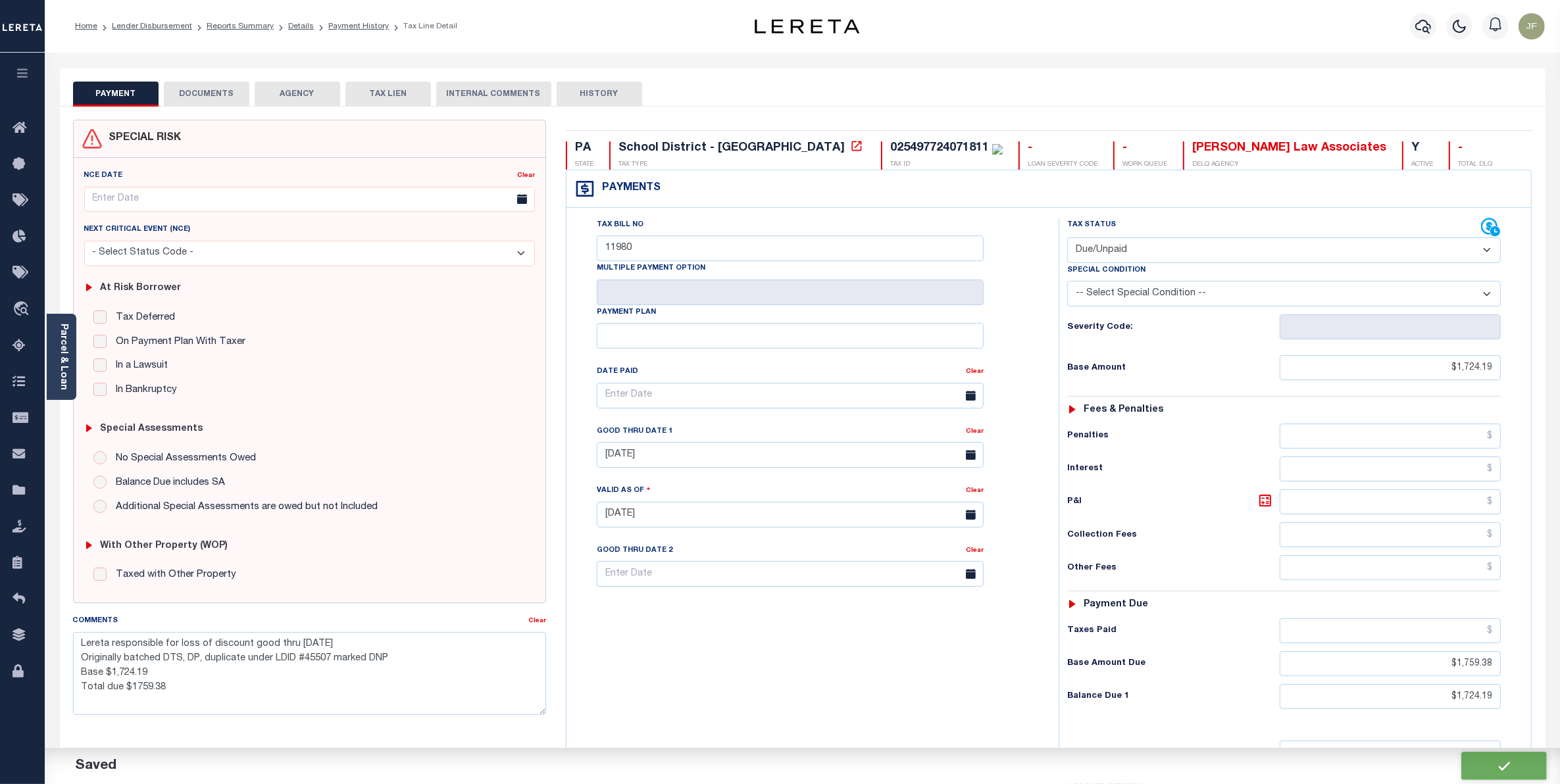
checkbox input "false"
type textarea "Lereta responsible for loss of discount good thru 10/31/25 Originally batched D…"
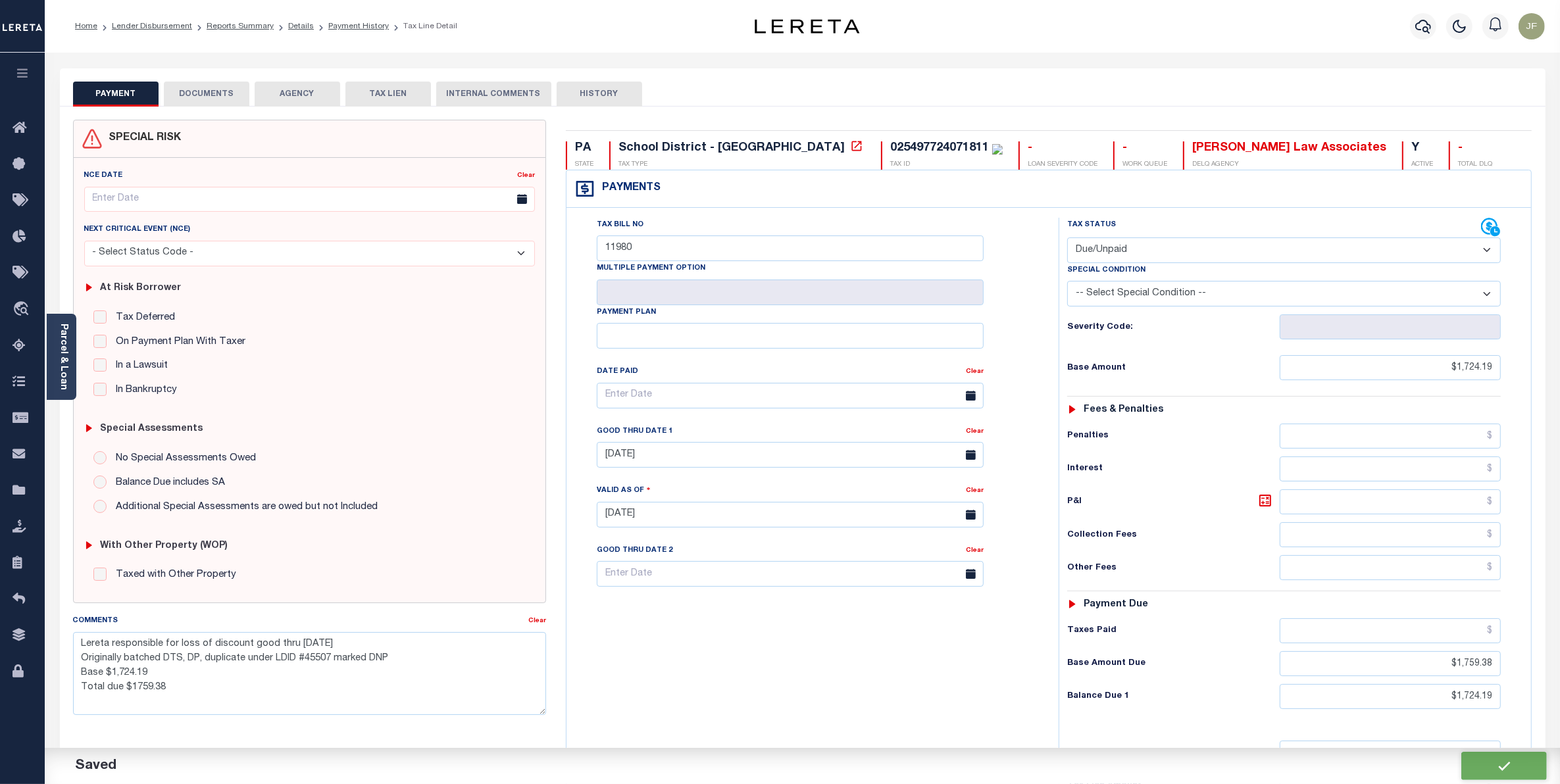
type input "$1,724.19"
type input "$1,759.38"
type input "$1,724.19"
